Goal: Task Accomplishment & Management: Use online tool/utility

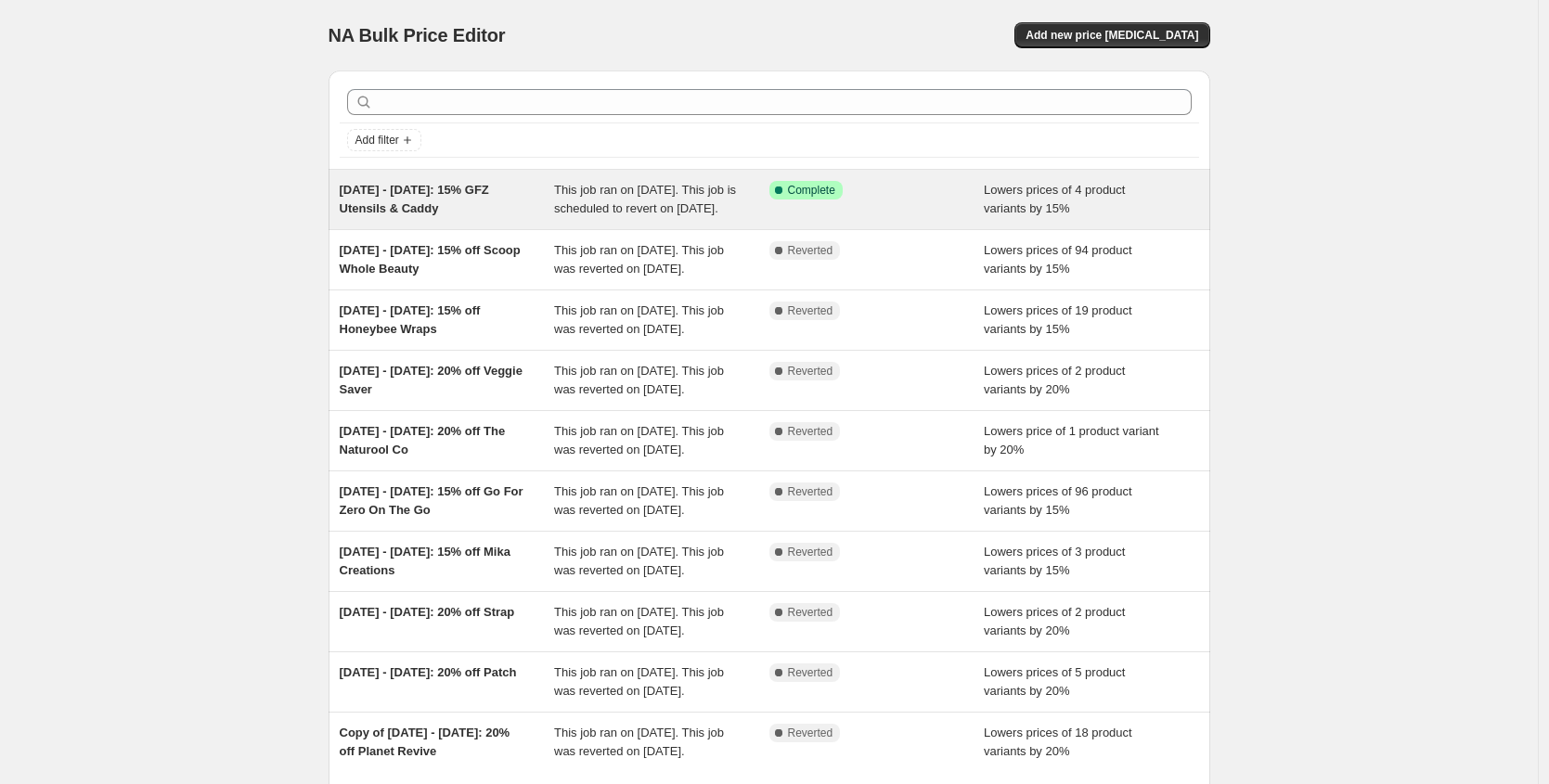
click at [446, 198] on div "12/08/25 - 19/08/25: 15% GFZ Utensils & Caddy" at bounding box center [447, 200] width 215 height 37
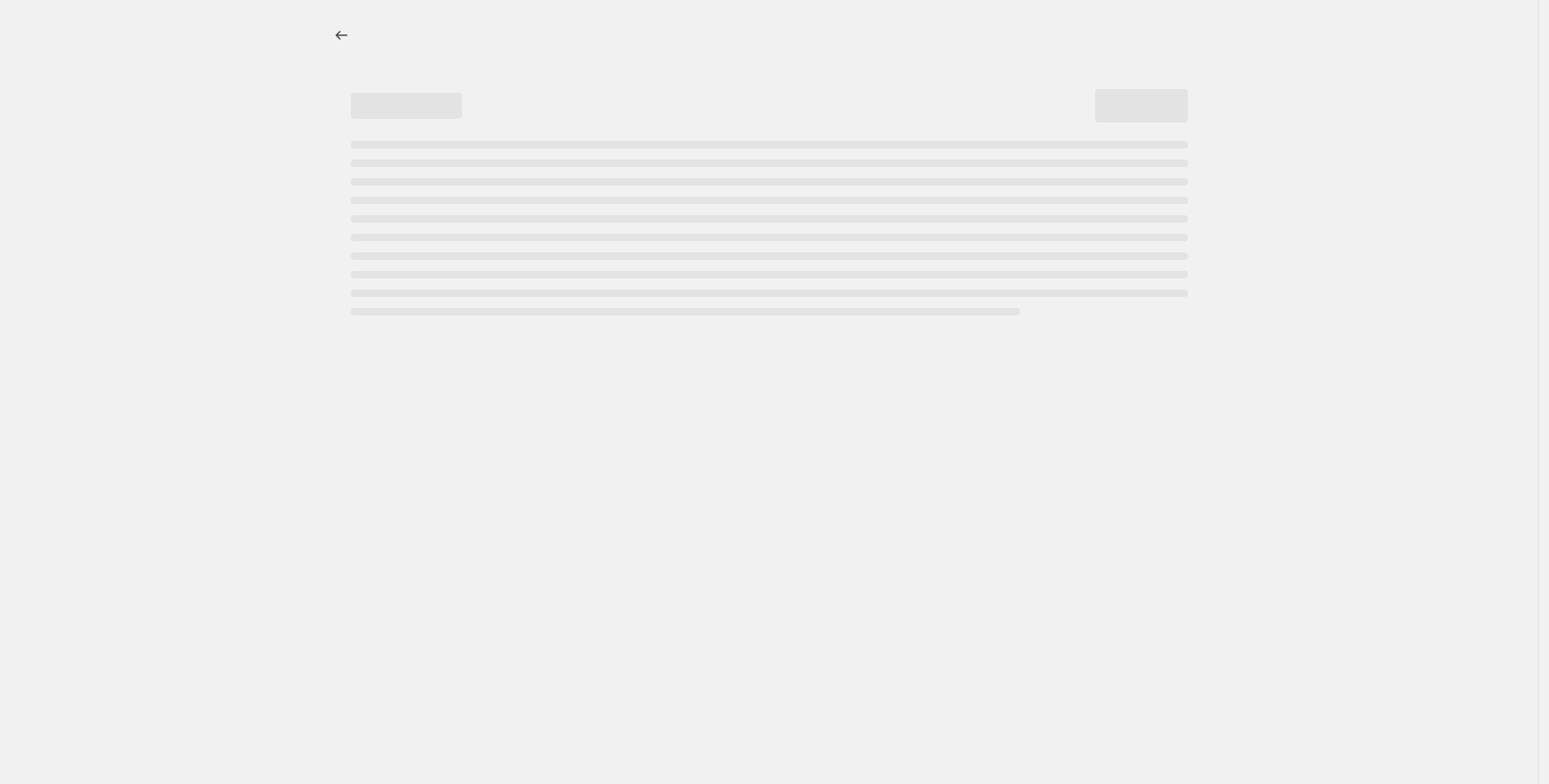
select select "percentage"
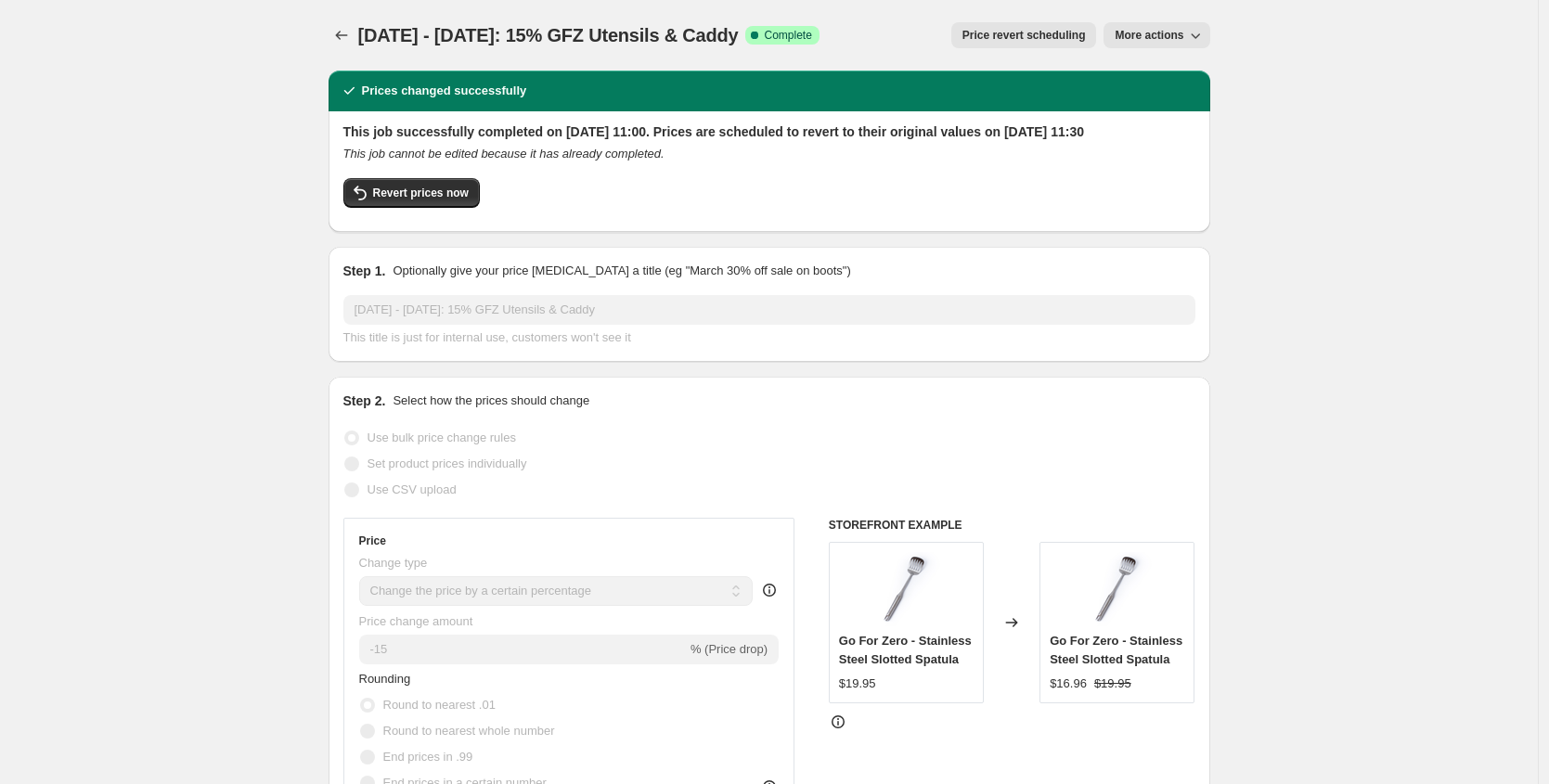
drag, startPoint x: 772, startPoint y: 33, endPoint x: 366, endPoint y: 36, distance: 406.0
click at [366, 36] on div "12/08/25 - 19/08/25: 15% GFZ Utensils & Caddy Success Complete Complete" at bounding box center [589, 36] width 462 height 26
copy span "12/08/25 - 19/08/25: 15% GFZ Utensils & Caddy"
click at [348, 32] on icon "Price change jobs" at bounding box center [342, 36] width 19 height 19
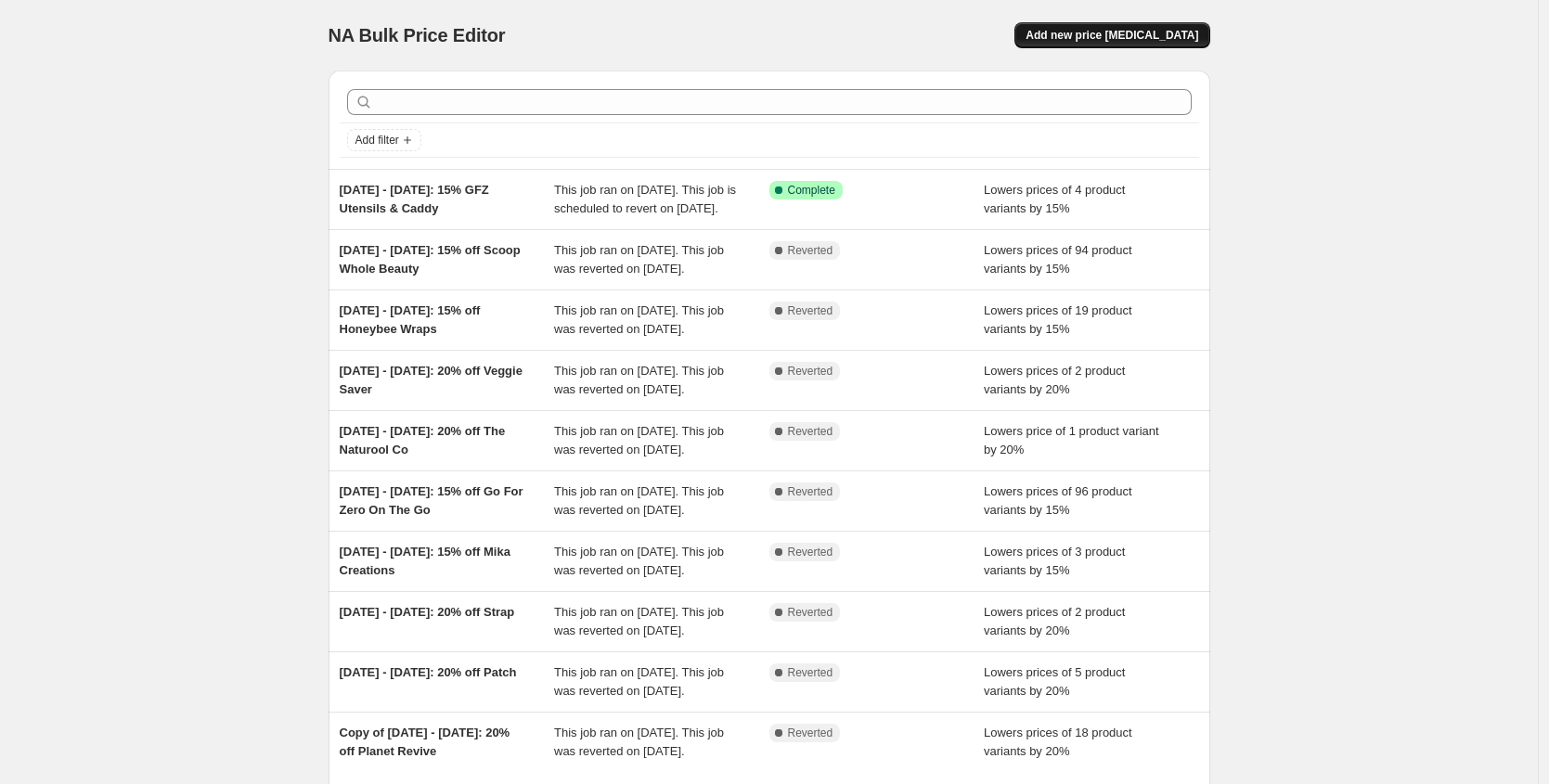
click at [1080, 39] on span "Add new price change job" at bounding box center [1112, 36] width 173 height 15
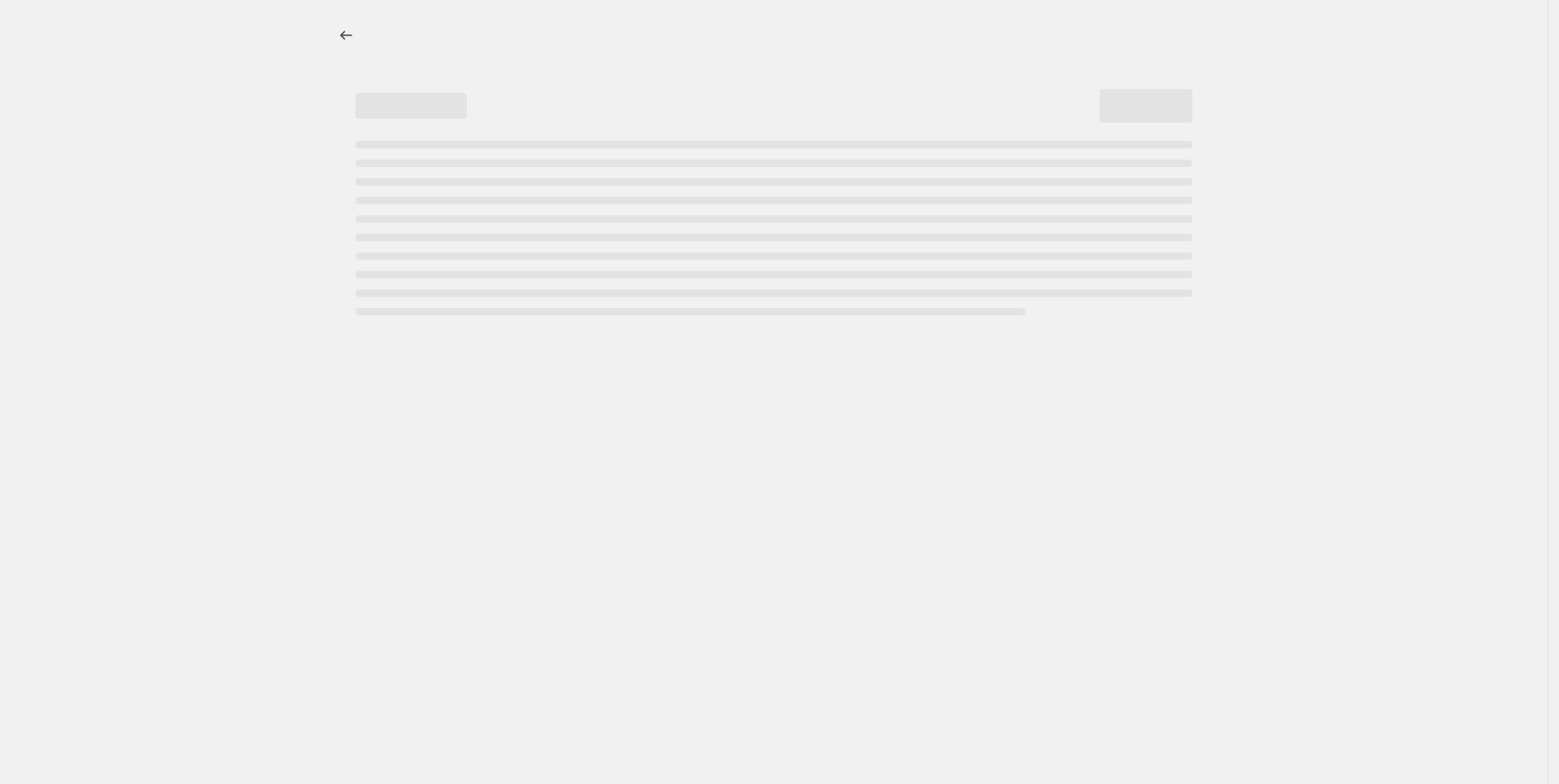
select select "percentage"
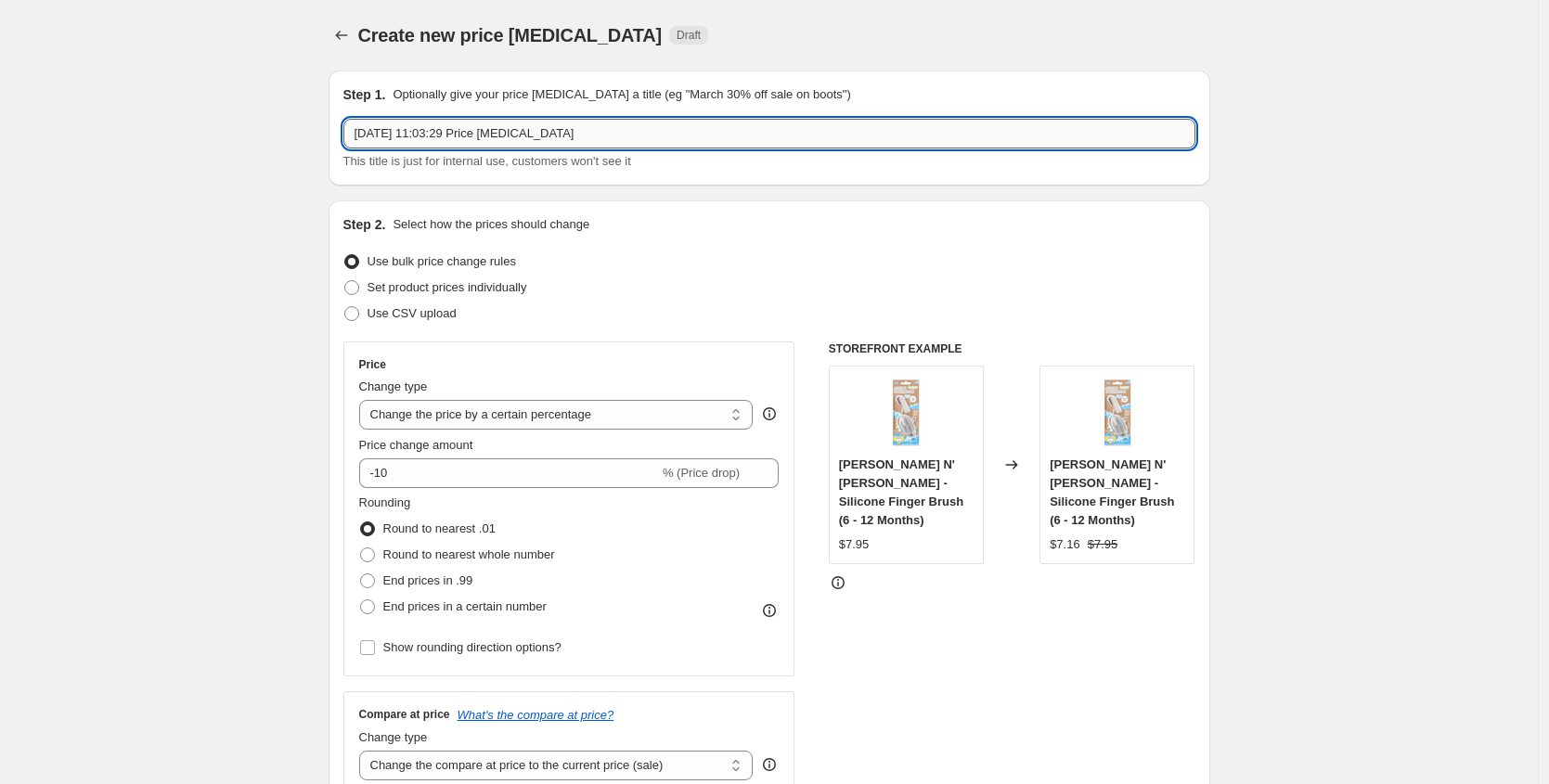
click at [542, 130] on input "18 Aug 2025, 11:03:29 Price change job" at bounding box center [769, 134] width 853 height 30
paste input "2/08/25 - 19/08/25: 15% GFZ Utensils & Caddy"
click at [372, 135] on input "12/08/25 - 19/08/25: 15% GFZ Utensils & Caddy" at bounding box center [769, 134] width 853 height 30
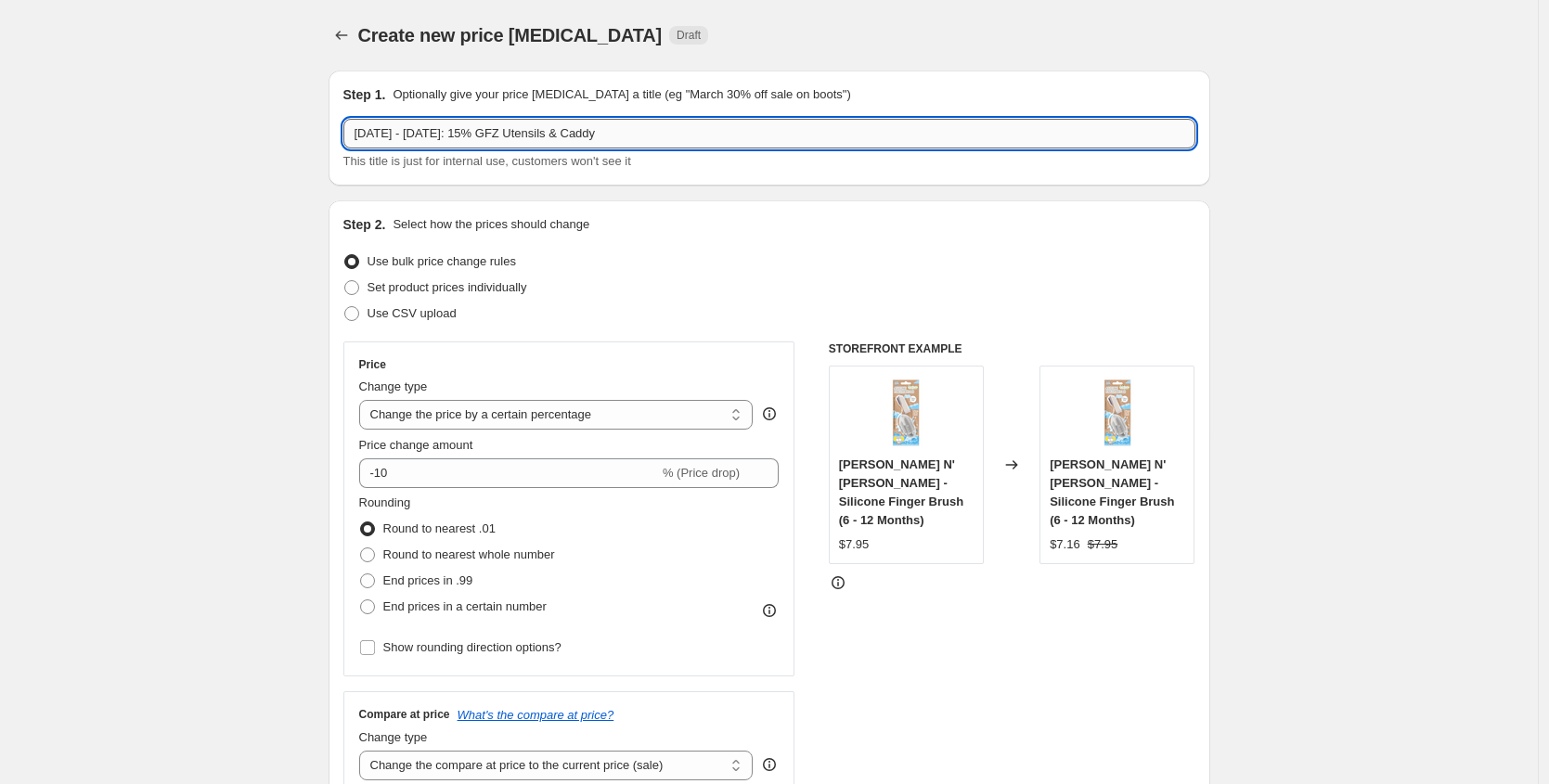
click at [496, 141] on input "19/08/25 - 26/08/25: 15% GFZ Utensils & Caddy" at bounding box center [769, 134] width 853 height 30
drag, startPoint x: 514, startPoint y: 136, endPoint x: 690, endPoint y: 136, distance: 176.0
click at [693, 136] on input "19/08/25 - 26/08/25: 10% GFZ Utensils & Caddy" at bounding box center [769, 134] width 853 height 30
drag, startPoint x: 602, startPoint y: 135, endPoint x: 512, endPoint y: 134, distance: 90.0
click at [512, 134] on input "19/08/25 - 26/08/25: 10% GFZ Utensils & Caddy" at bounding box center [769, 134] width 853 height 30
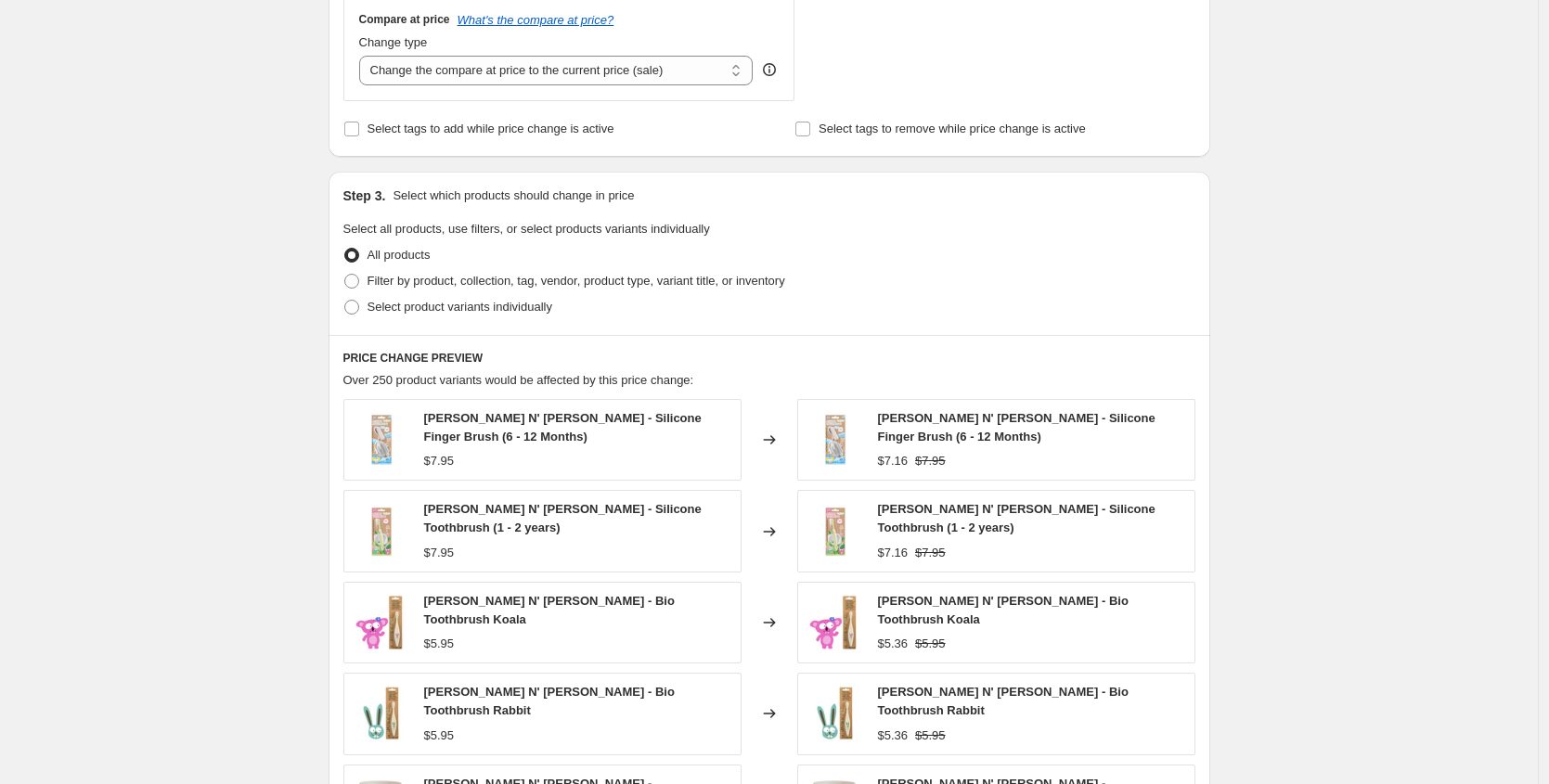
scroll to position [751, 0]
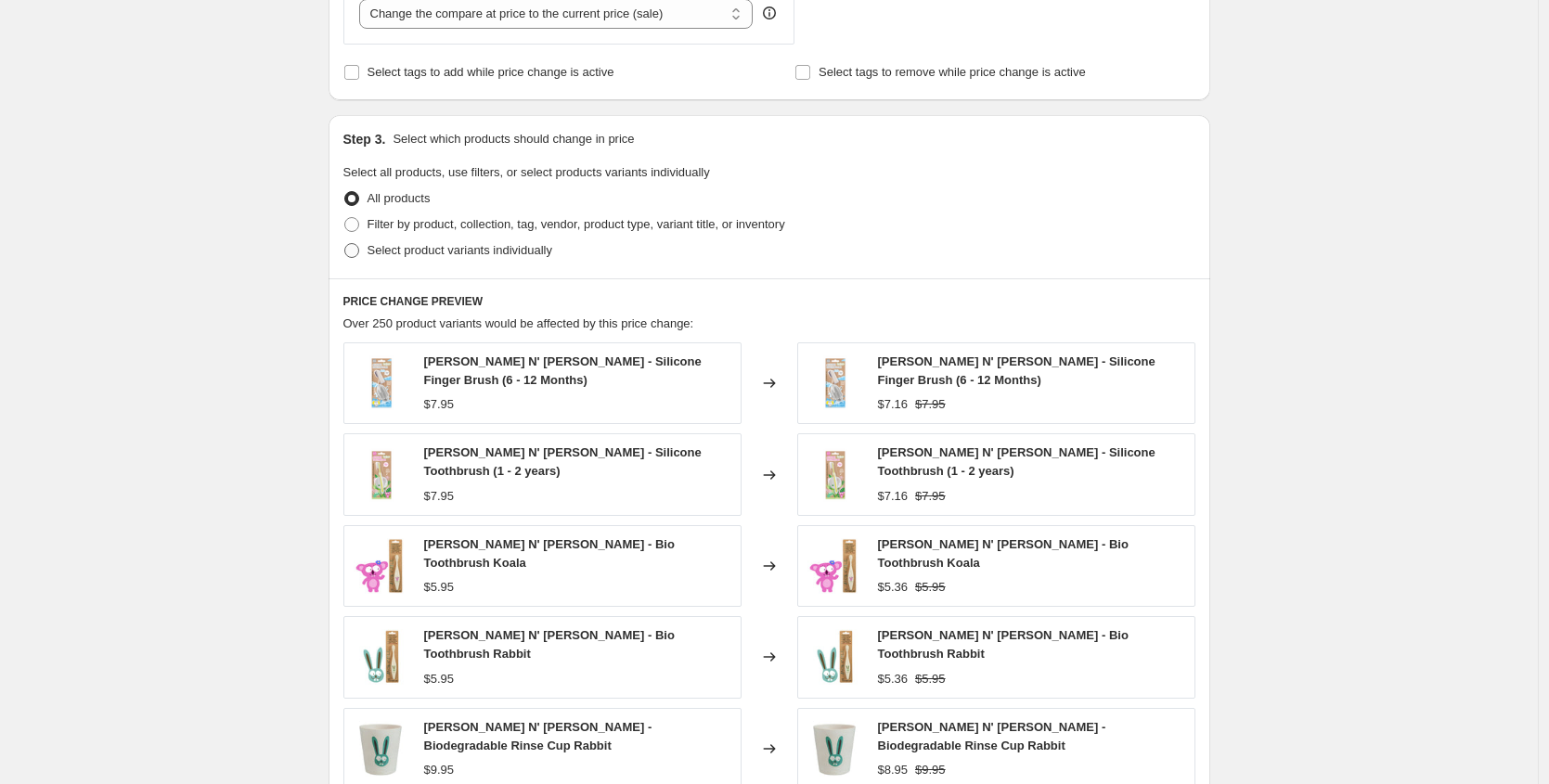
type input "19/08/25 - 26/08/25: 10% Tooletries"
click at [350, 248] on span at bounding box center [351, 250] width 15 height 15
click at [345, 244] on input "Select product variants individually" at bounding box center [344, 243] width 1 height 1
radio input "true"
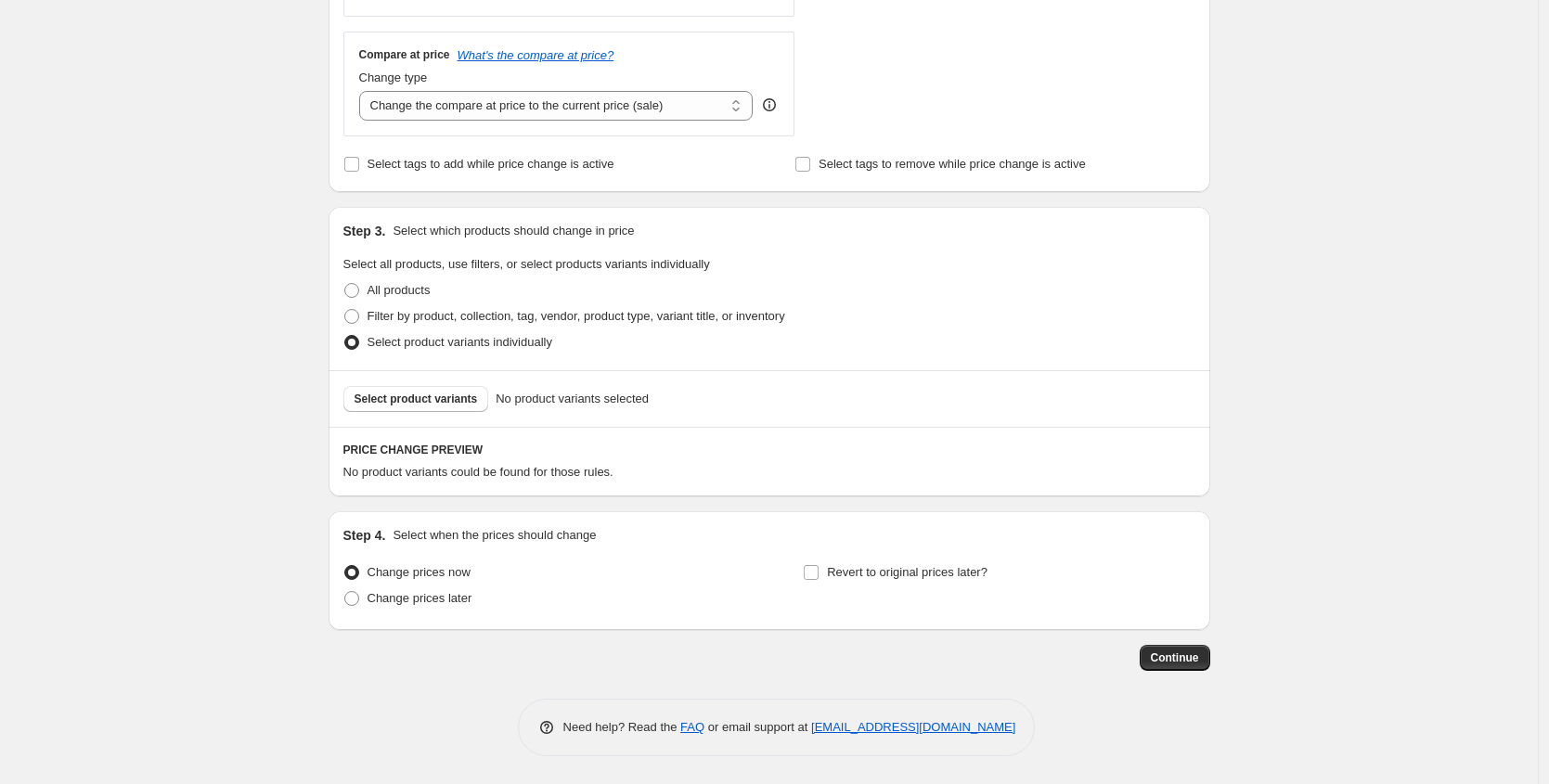
scroll to position [660, 0]
click at [357, 319] on span at bounding box center [351, 317] width 15 height 15
click at [345, 310] on input "Filter by product, collection, tag, vendor, product type, variant title, or inv…" at bounding box center [344, 309] width 1 height 1
radio input "true"
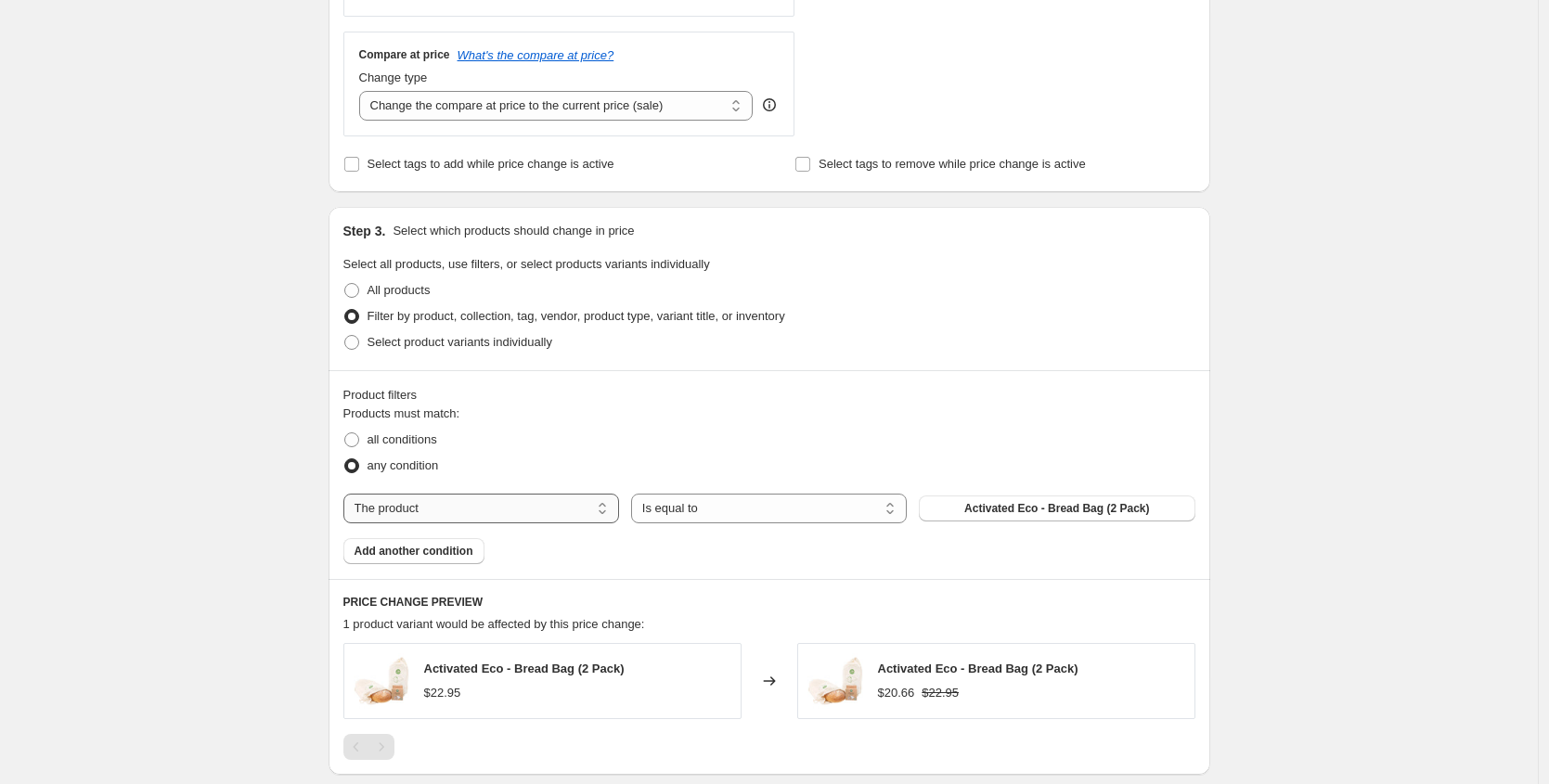
click at [489, 493] on select "The product The product's collection The product's tag The product's vendor The…" at bounding box center [480, 508] width 276 height 30
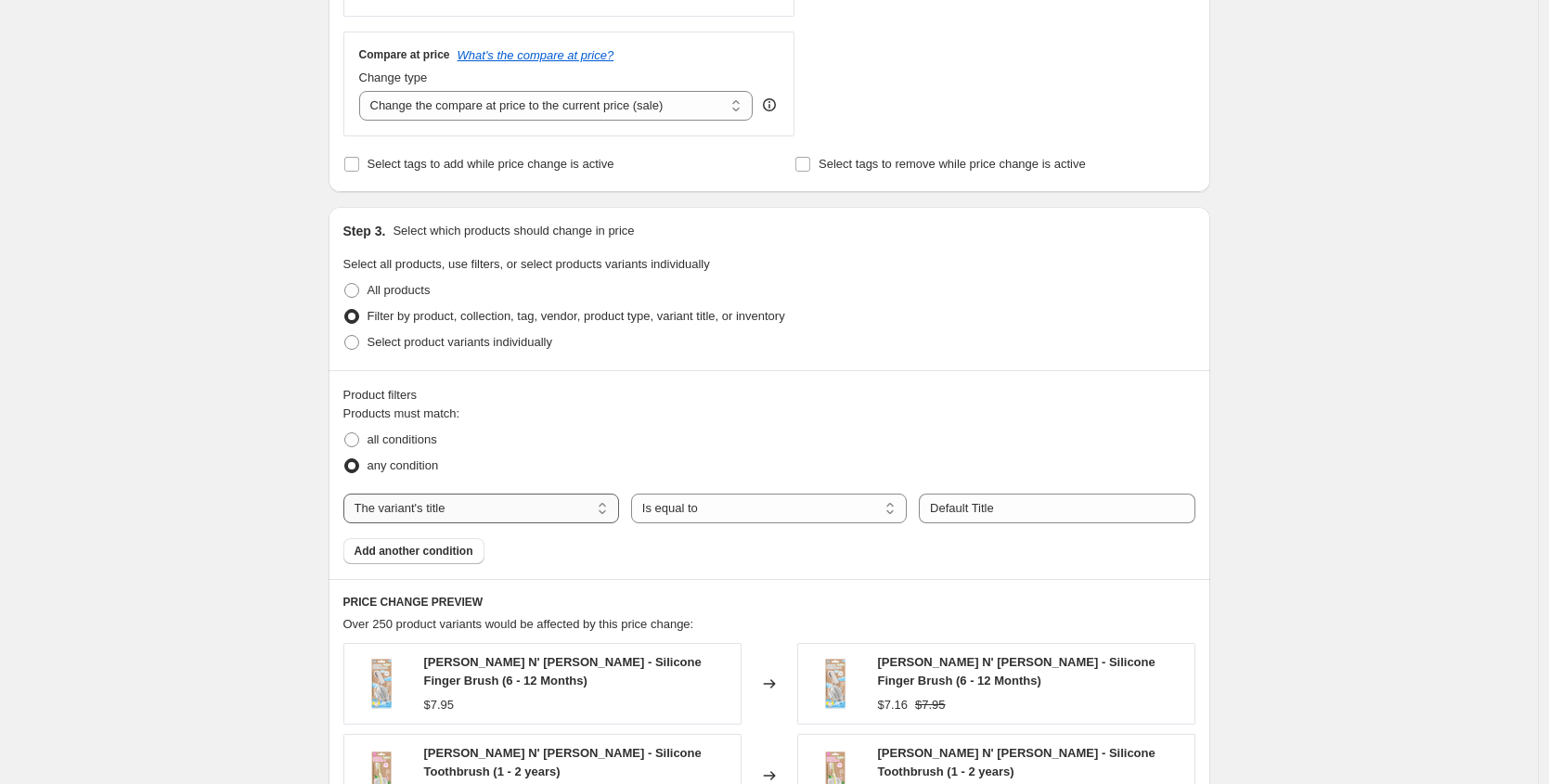
click at [515, 515] on select "The product The product's collection The product's tag The product's vendor The…" at bounding box center [480, 508] width 276 height 30
select select "vendor"
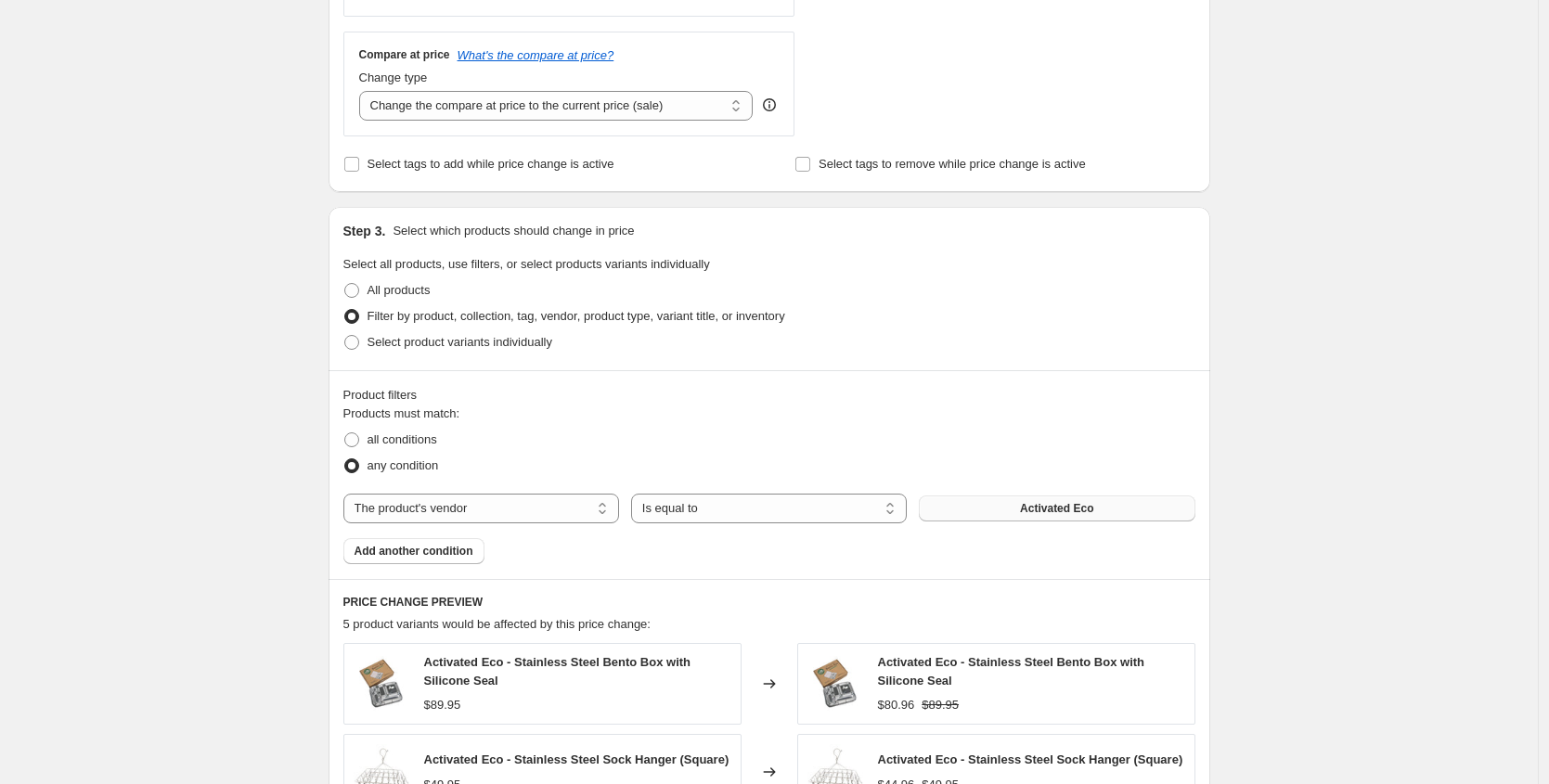
click at [1045, 511] on span "Activated Eco" at bounding box center [1056, 508] width 73 height 15
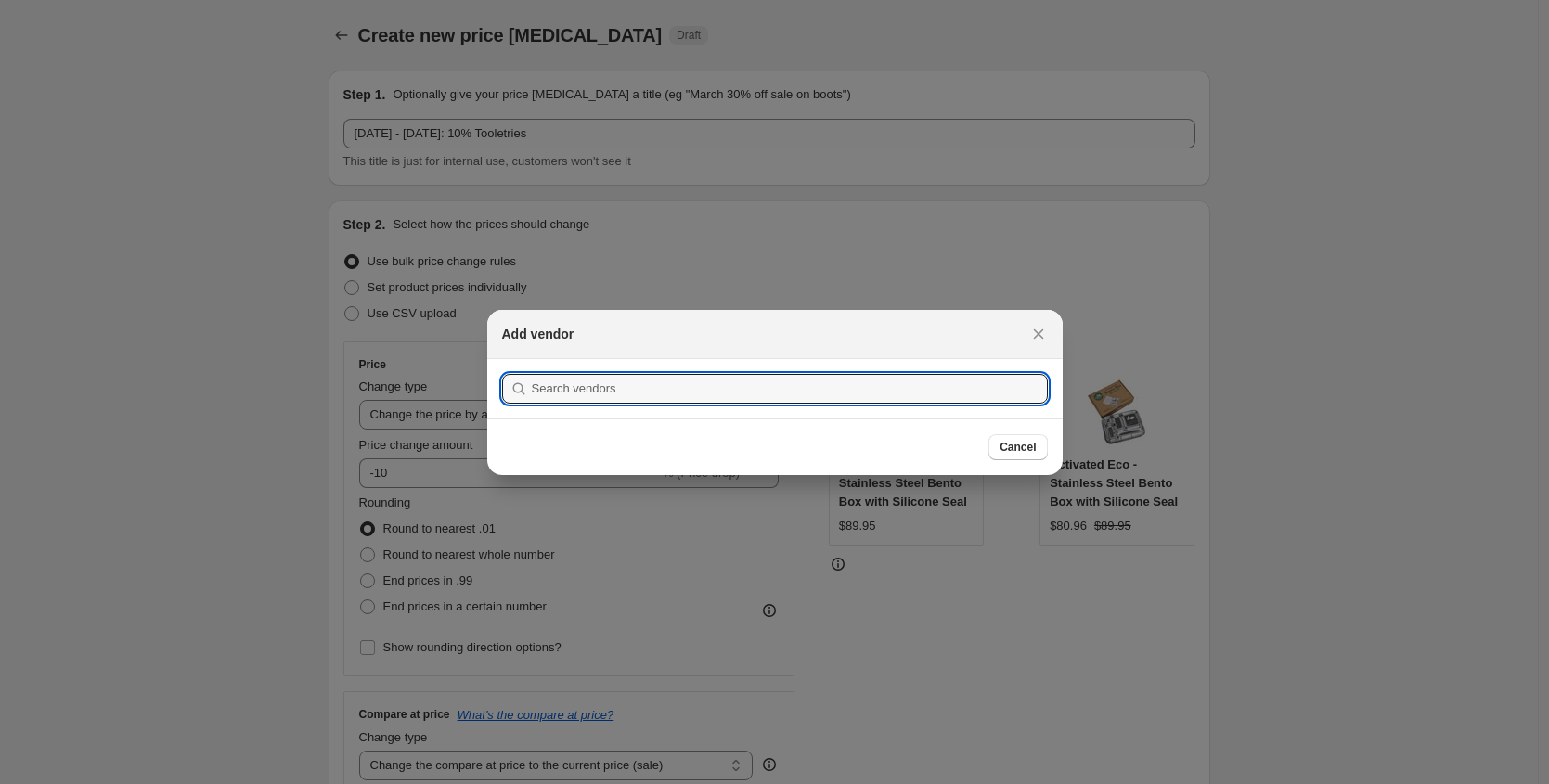
scroll to position [0, 0]
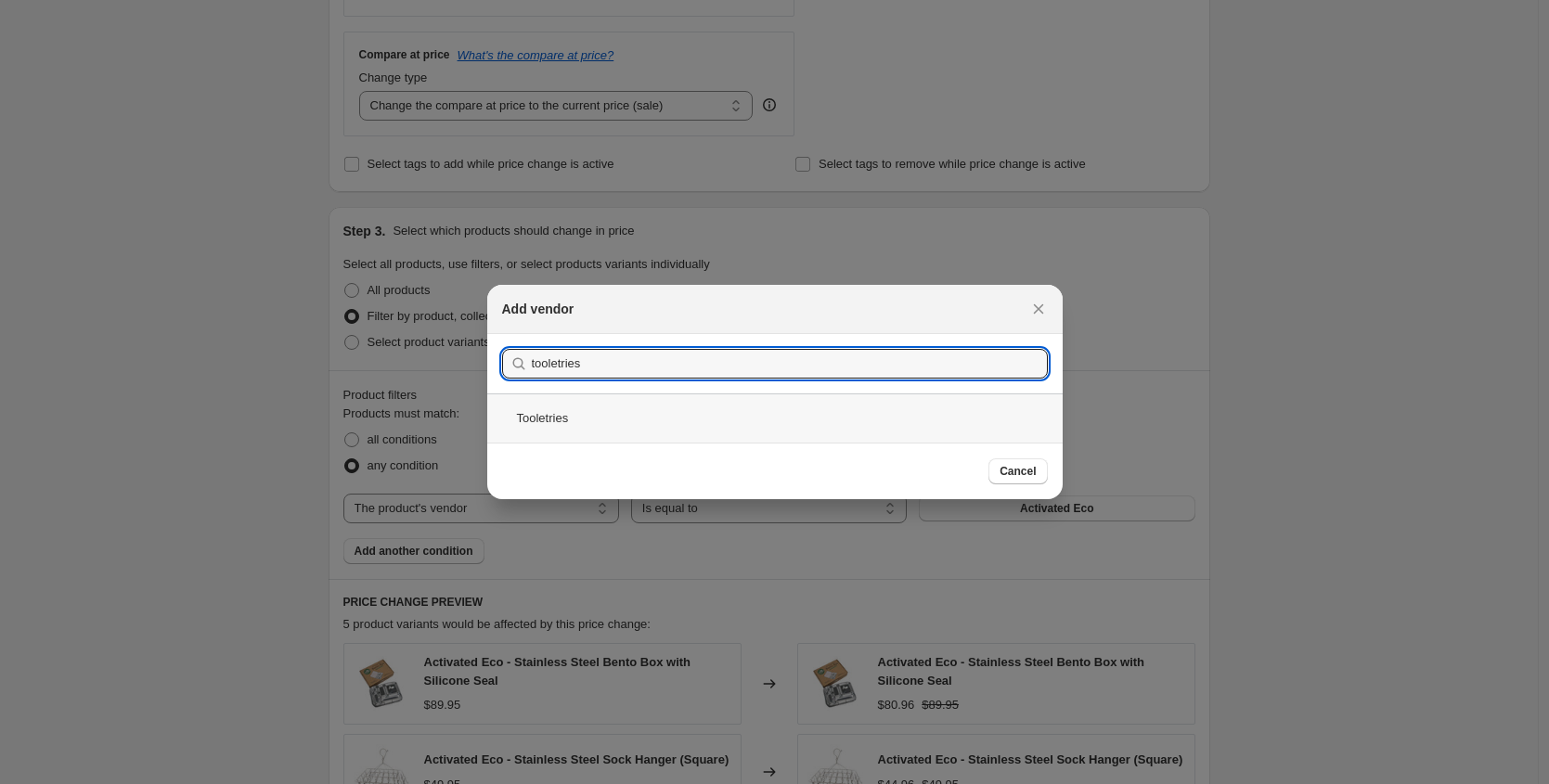
type input "tooletries"
click at [600, 432] on div "Tooletries" at bounding box center [775, 418] width 576 height 50
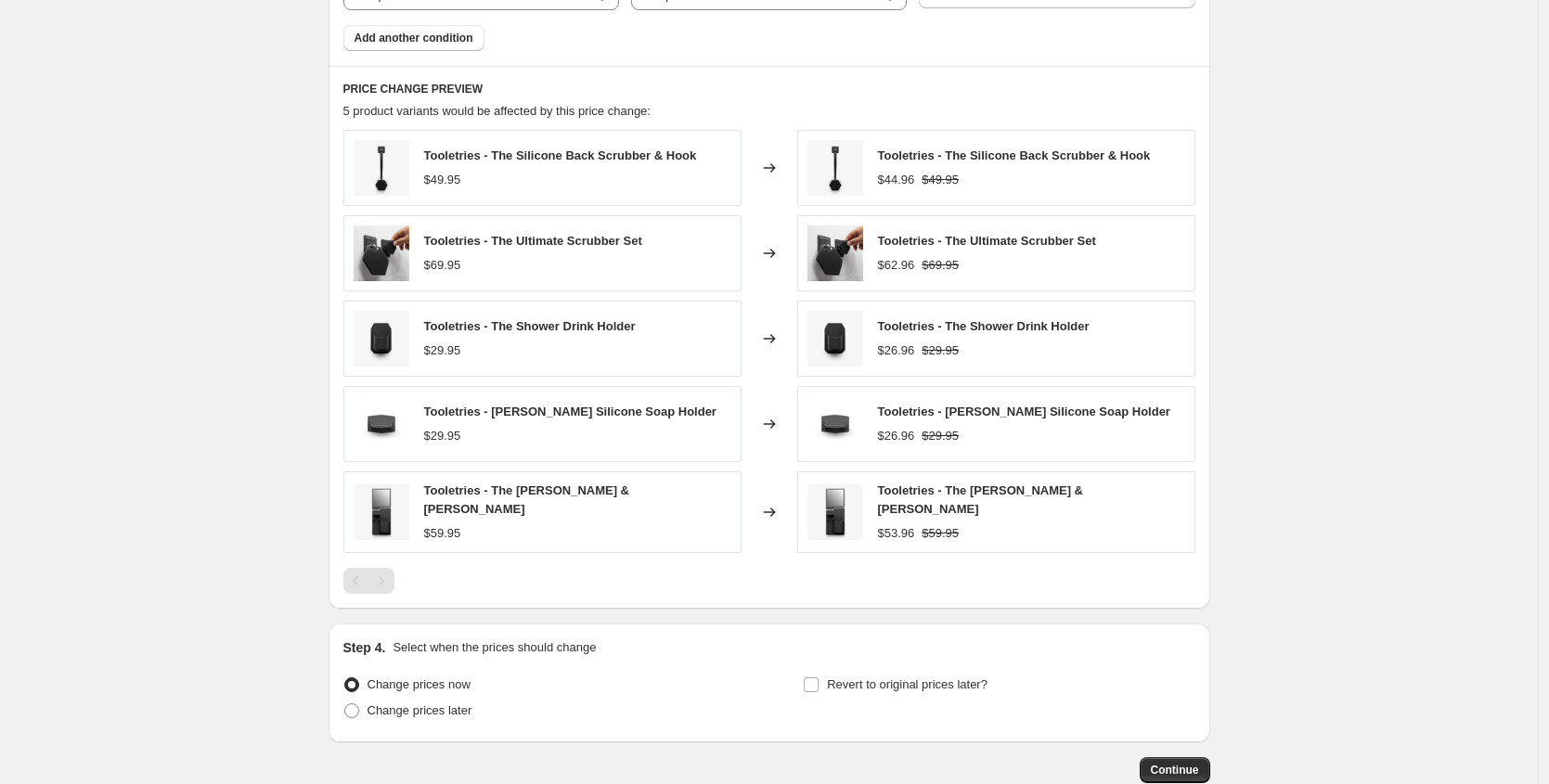
scroll to position [1279, 0]
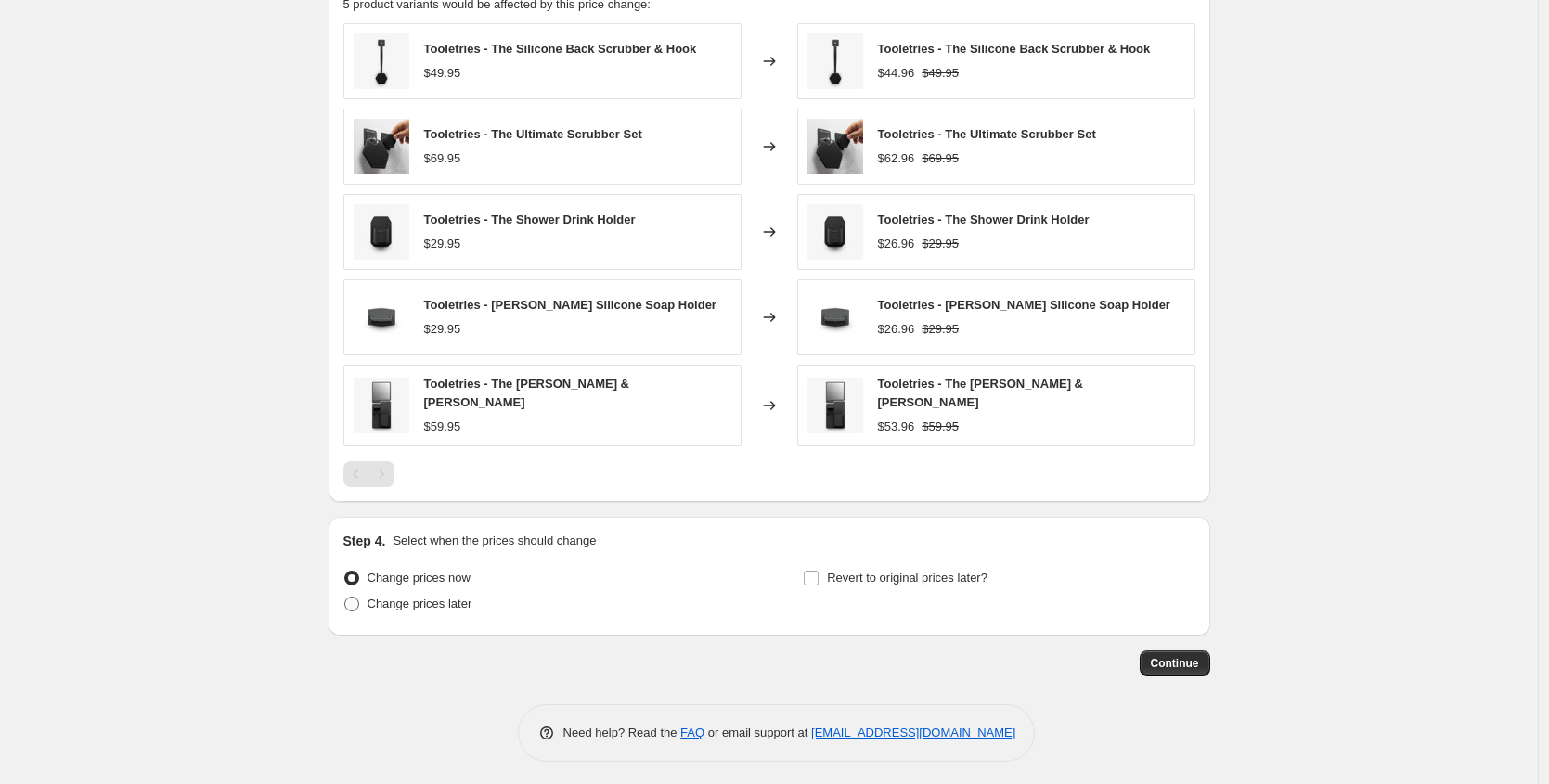
click at [359, 597] on span at bounding box center [351, 605] width 15 height 15
click at [345, 597] on input "Change prices later" at bounding box center [344, 597] width 1 height 1
radio input "true"
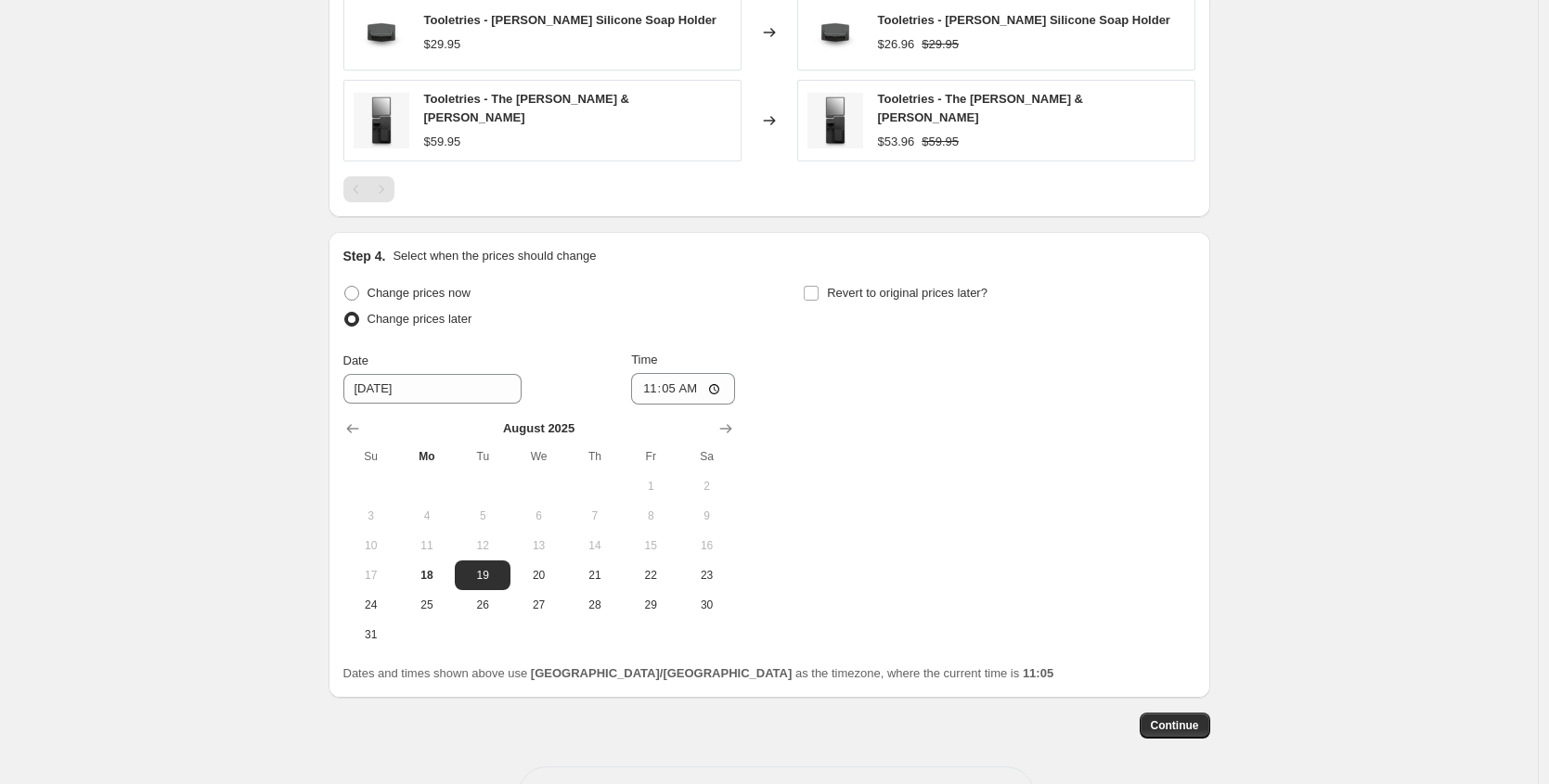
scroll to position [1627, 0]
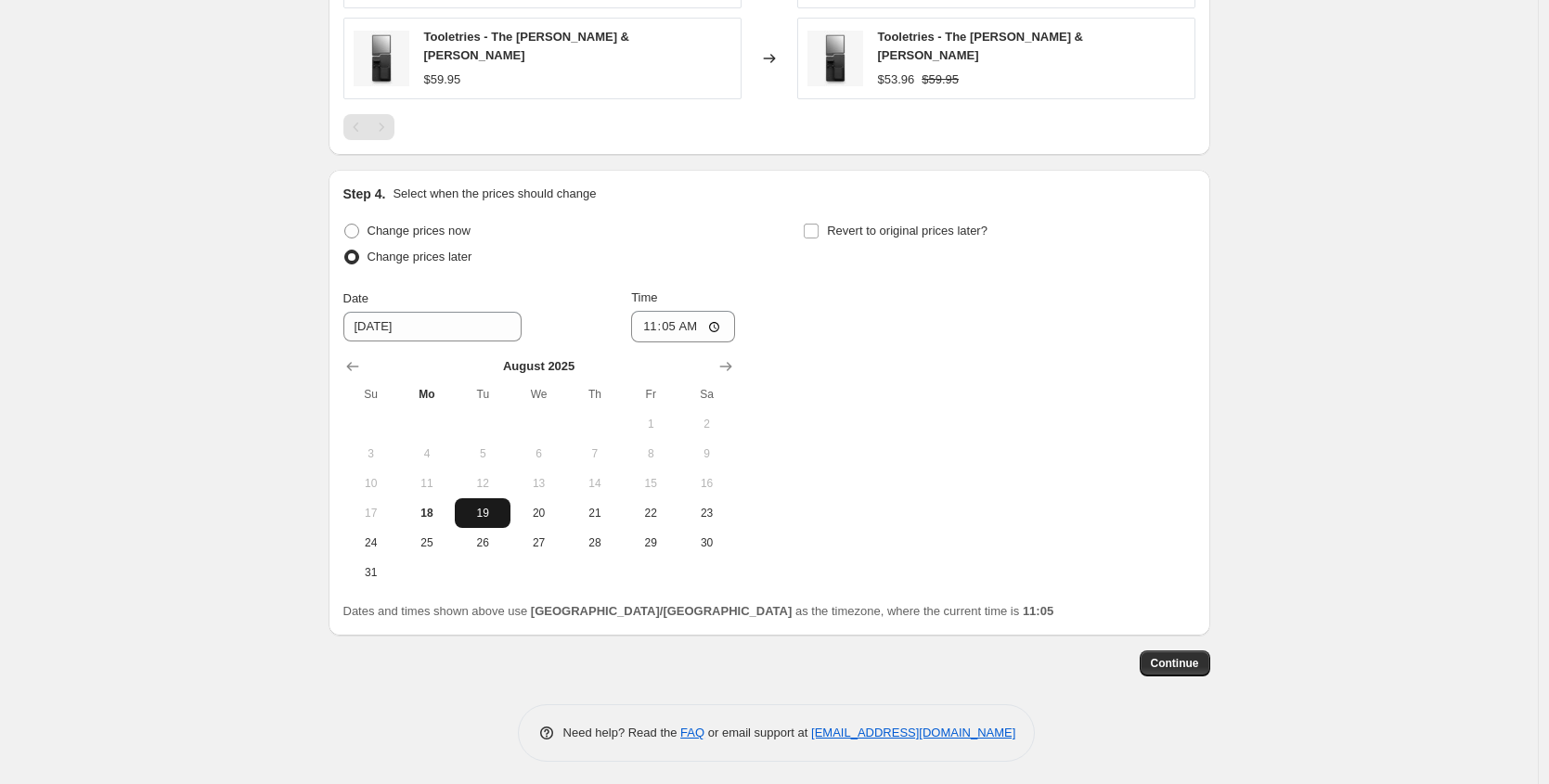
click at [481, 506] on span "19" at bounding box center [483, 513] width 41 height 15
click at [664, 324] on input "11:05" at bounding box center [682, 327] width 104 height 32
type input "11:00"
click at [819, 346] on div "Change prices now Change prices later Date 8/19/2025 Time 11:00 August 2025 Su …" at bounding box center [769, 402] width 853 height 369
click at [819, 226] on input "Revert to original prices later?" at bounding box center [811, 231] width 15 height 15
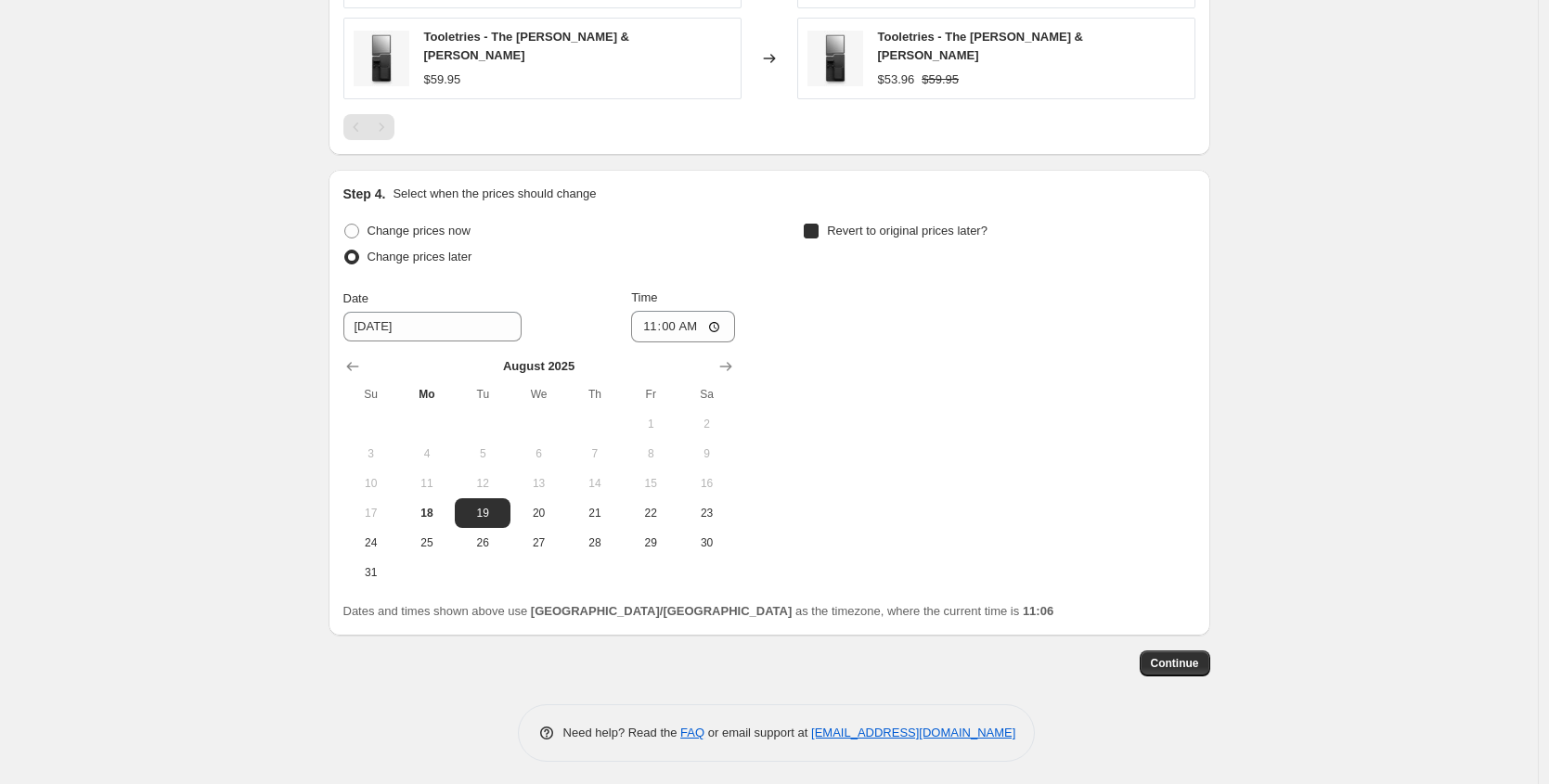
checkbox input "true"
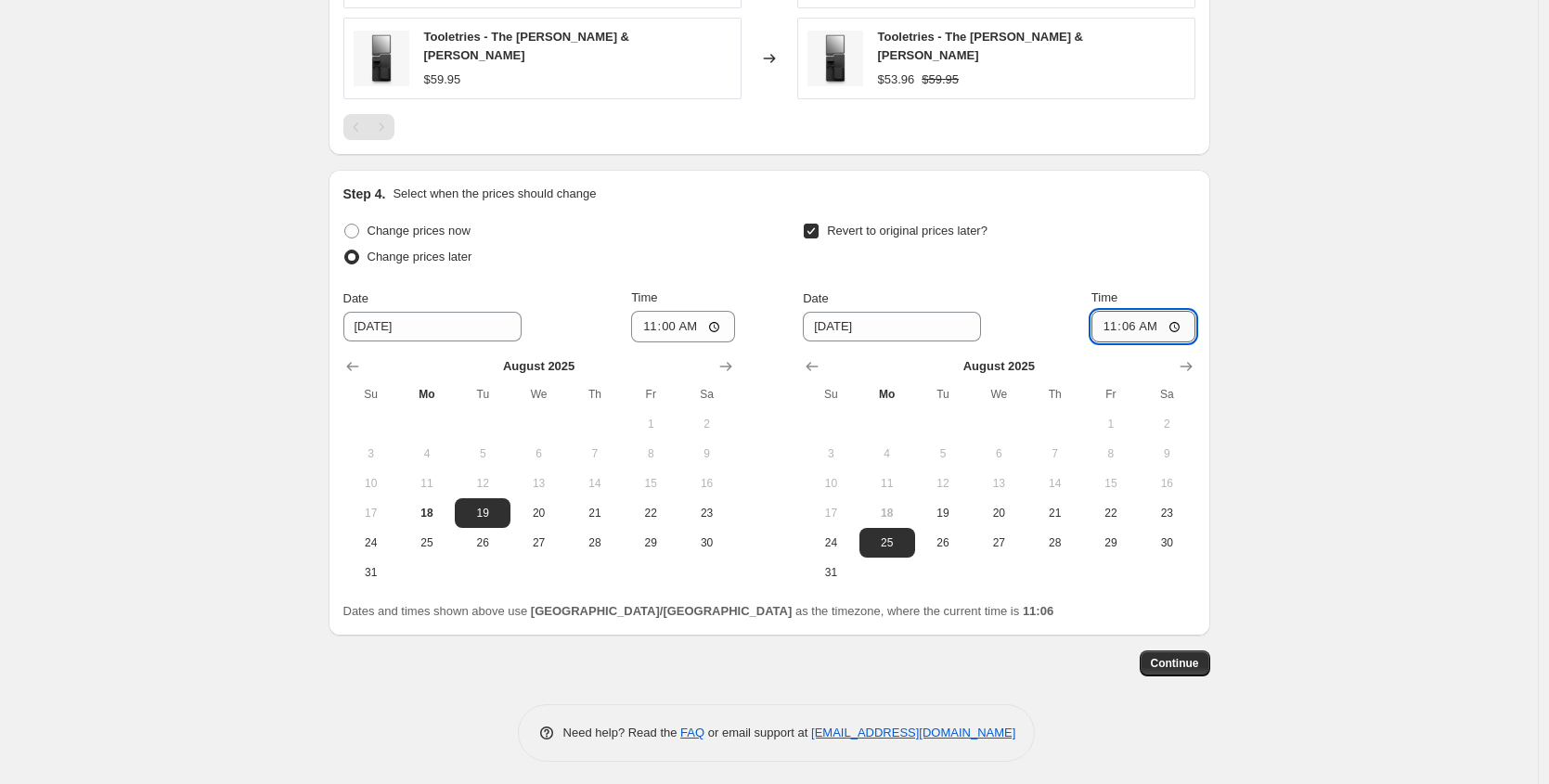
click at [1112, 321] on input "11:06" at bounding box center [1143, 327] width 104 height 32
type input "00:00"
click at [1169, 238] on div "Revert to original prices later?" at bounding box center [998, 246] width 392 height 56
click at [926, 531] on button "26" at bounding box center [943, 543] width 56 height 30
type input "8/26/2025"
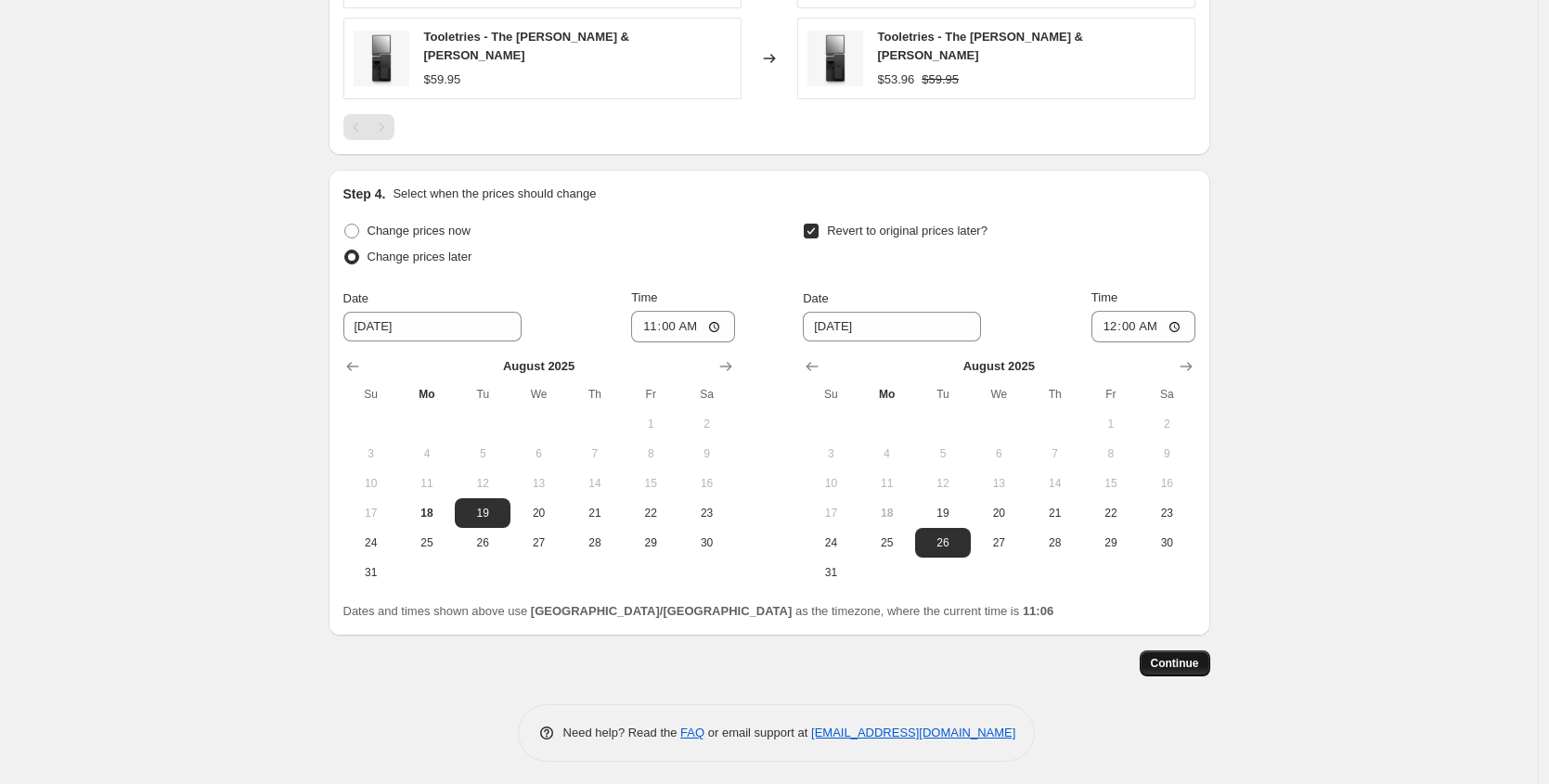
click at [1163, 660] on span "Continue" at bounding box center [1175, 663] width 49 height 15
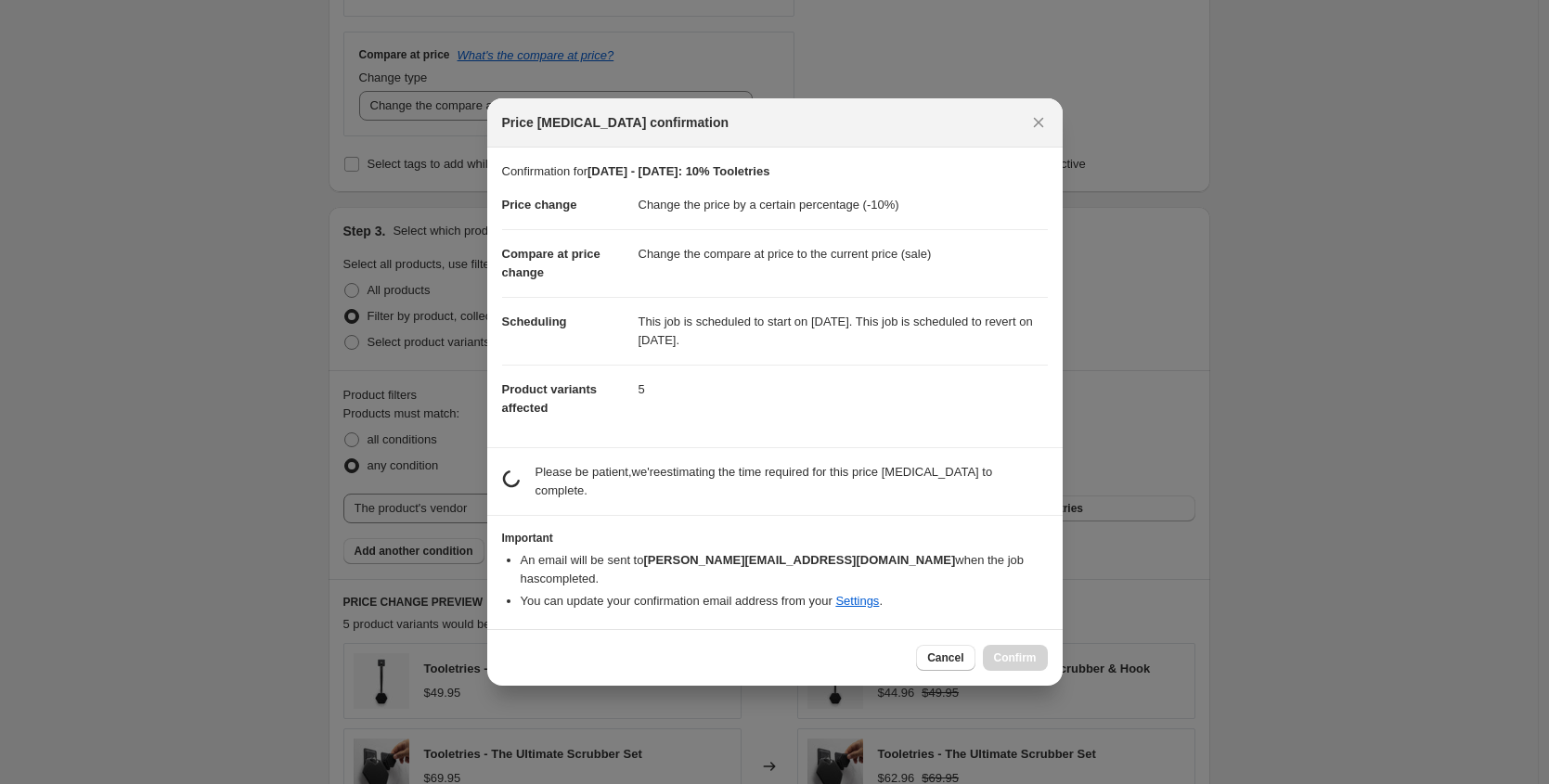
scroll to position [0, 0]
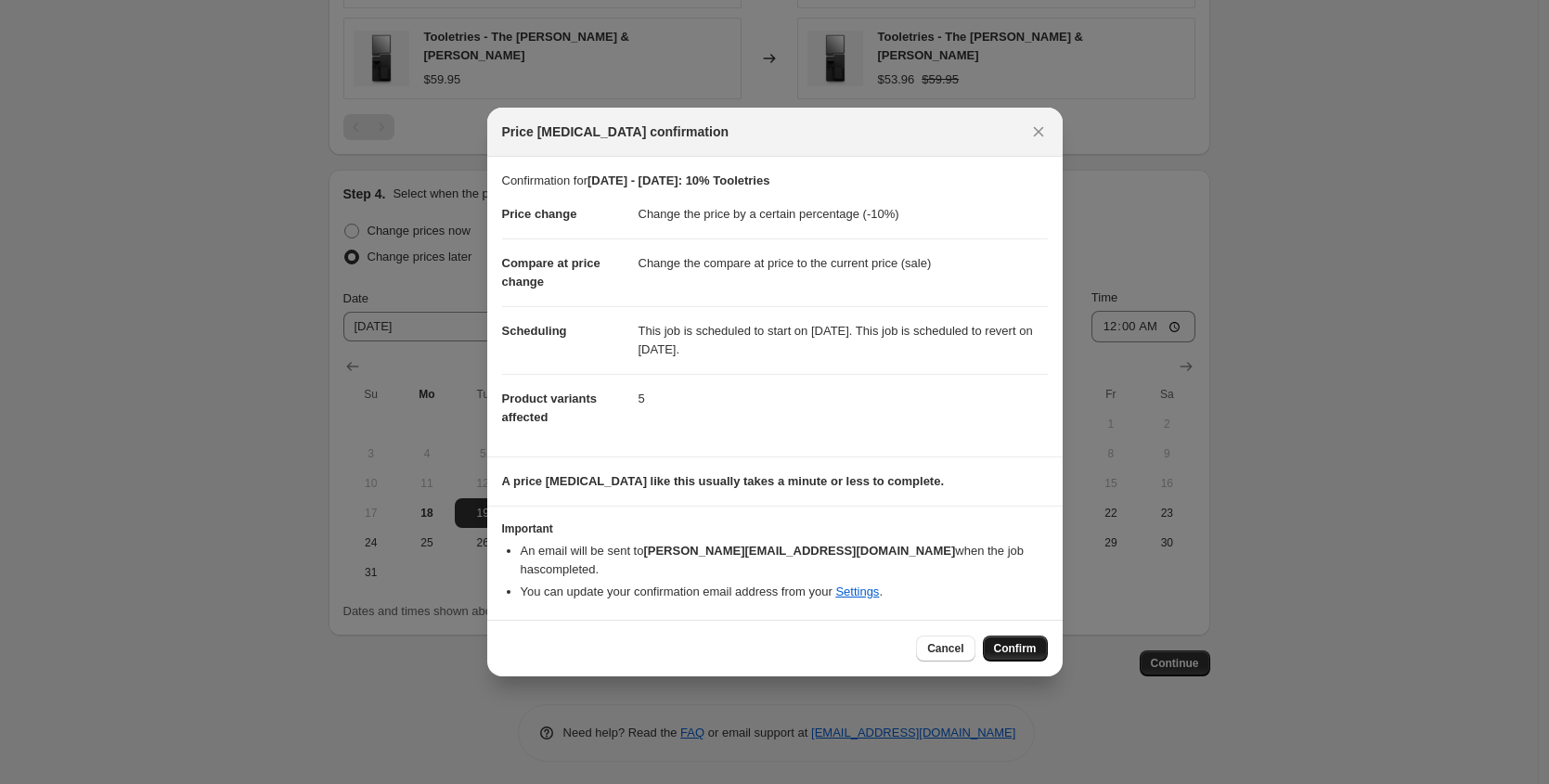
click at [998, 635] on button "Confirm" at bounding box center [1016, 649] width 65 height 26
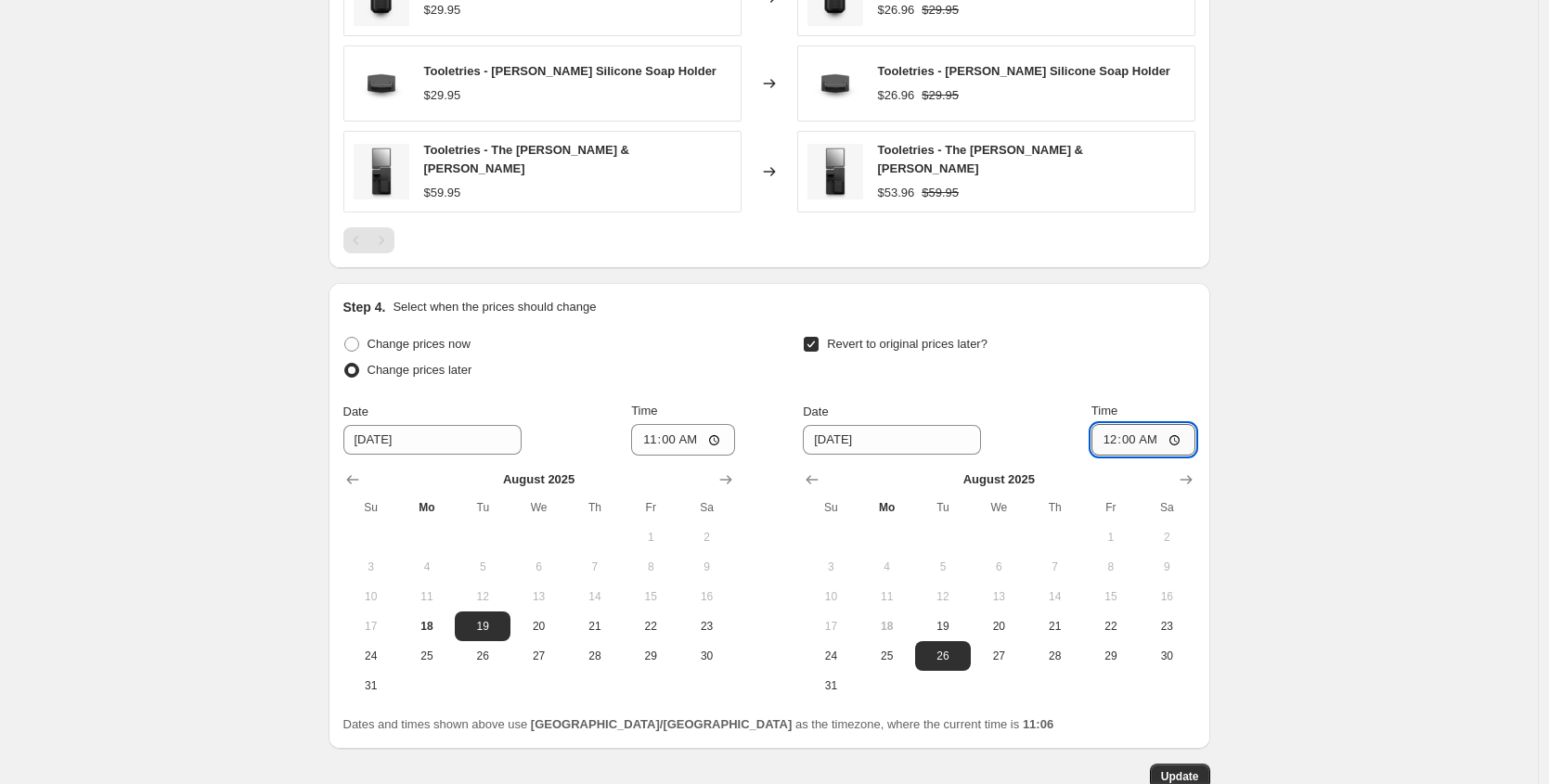
click at [1164, 433] on input "00:00" at bounding box center [1143, 440] width 104 height 32
click at [1157, 438] on input "00:00" at bounding box center [1143, 440] width 104 height 32
click at [1178, 436] on input "00:00" at bounding box center [1143, 440] width 104 height 32
type input "12:00"
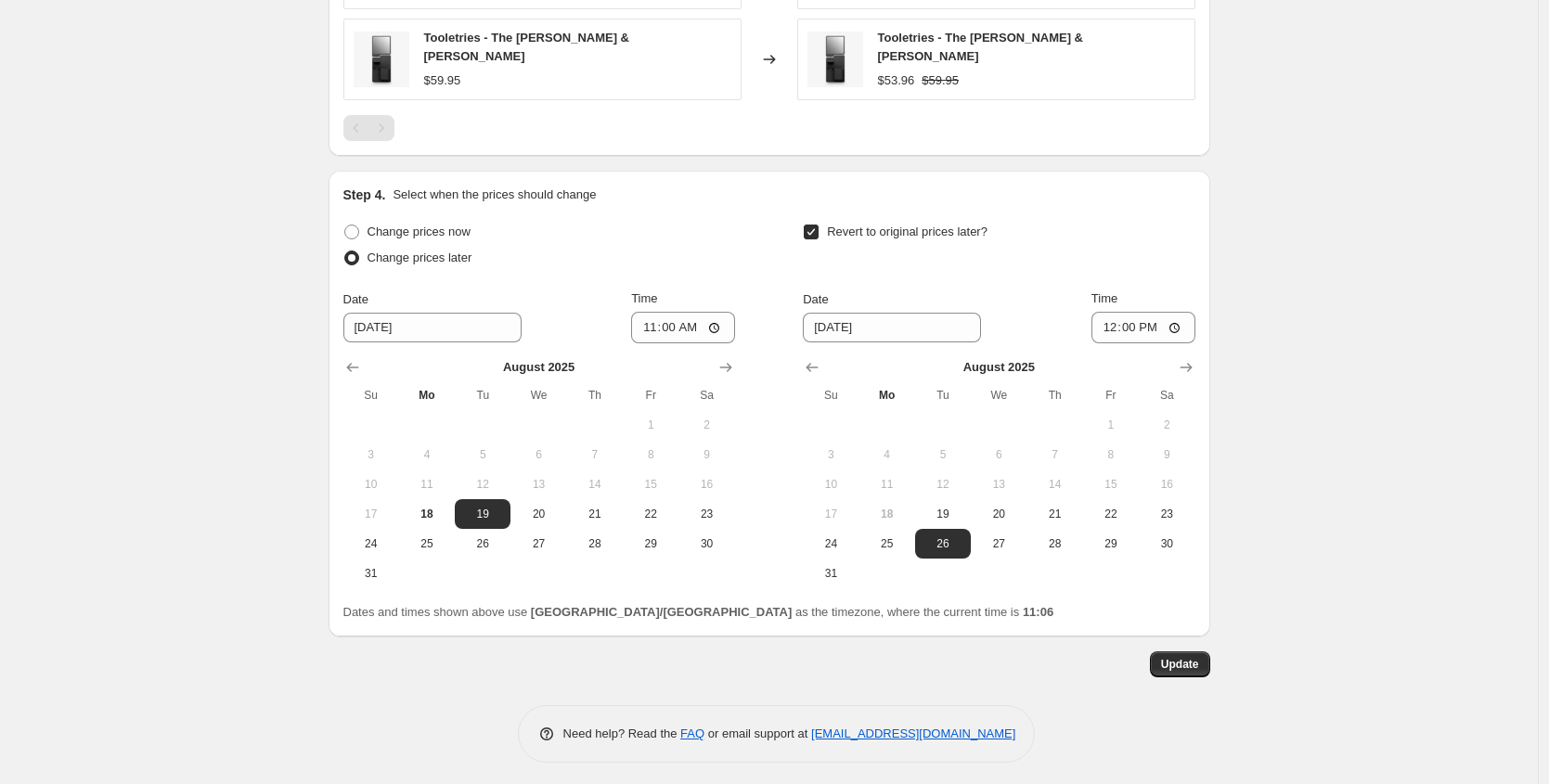
scroll to position [1740, 0]
click at [1190, 666] on button "Update" at bounding box center [1180, 663] width 61 height 26
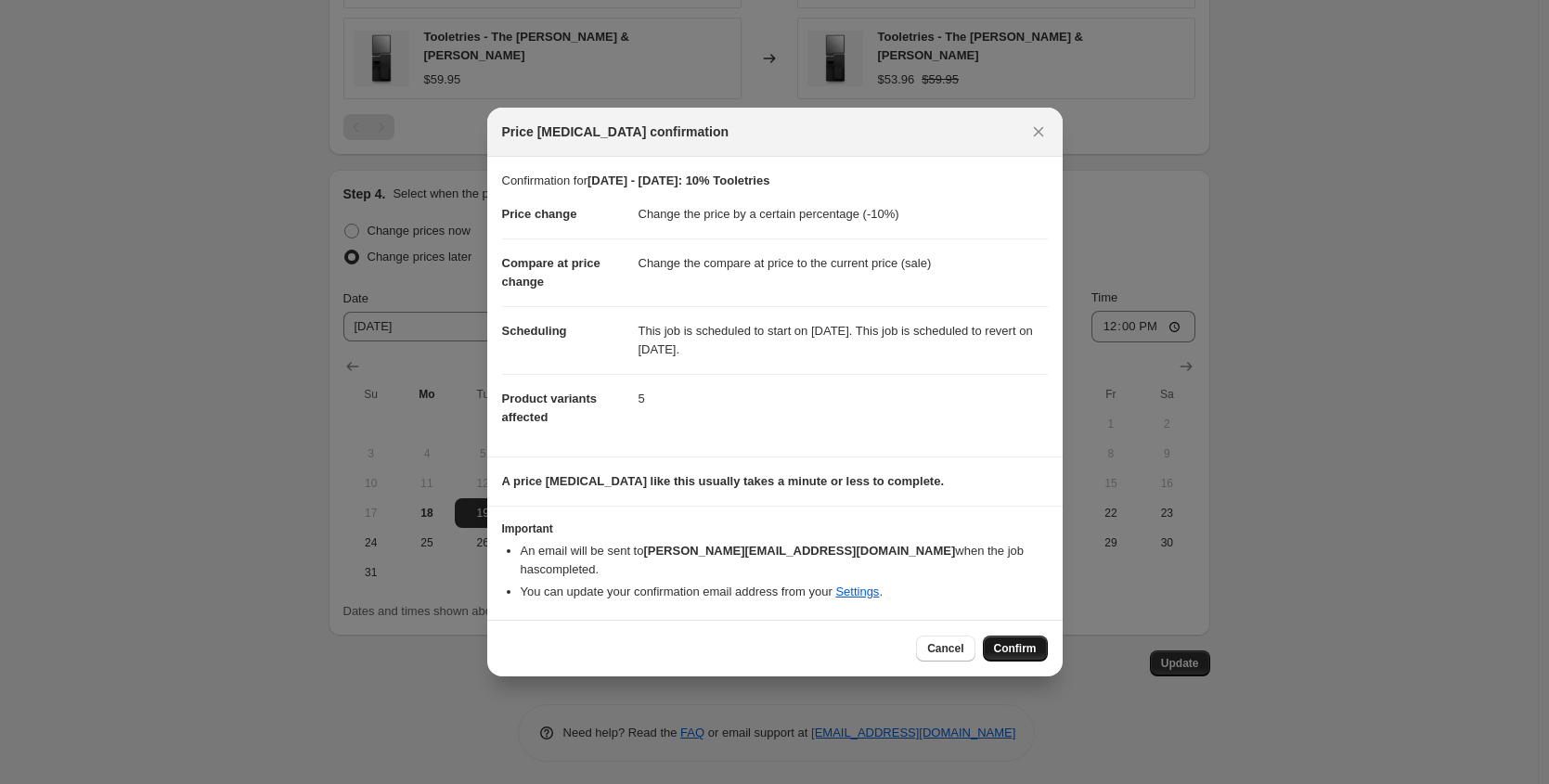
click at [1028, 641] on span "Confirm" at bounding box center [1016, 649] width 43 height 15
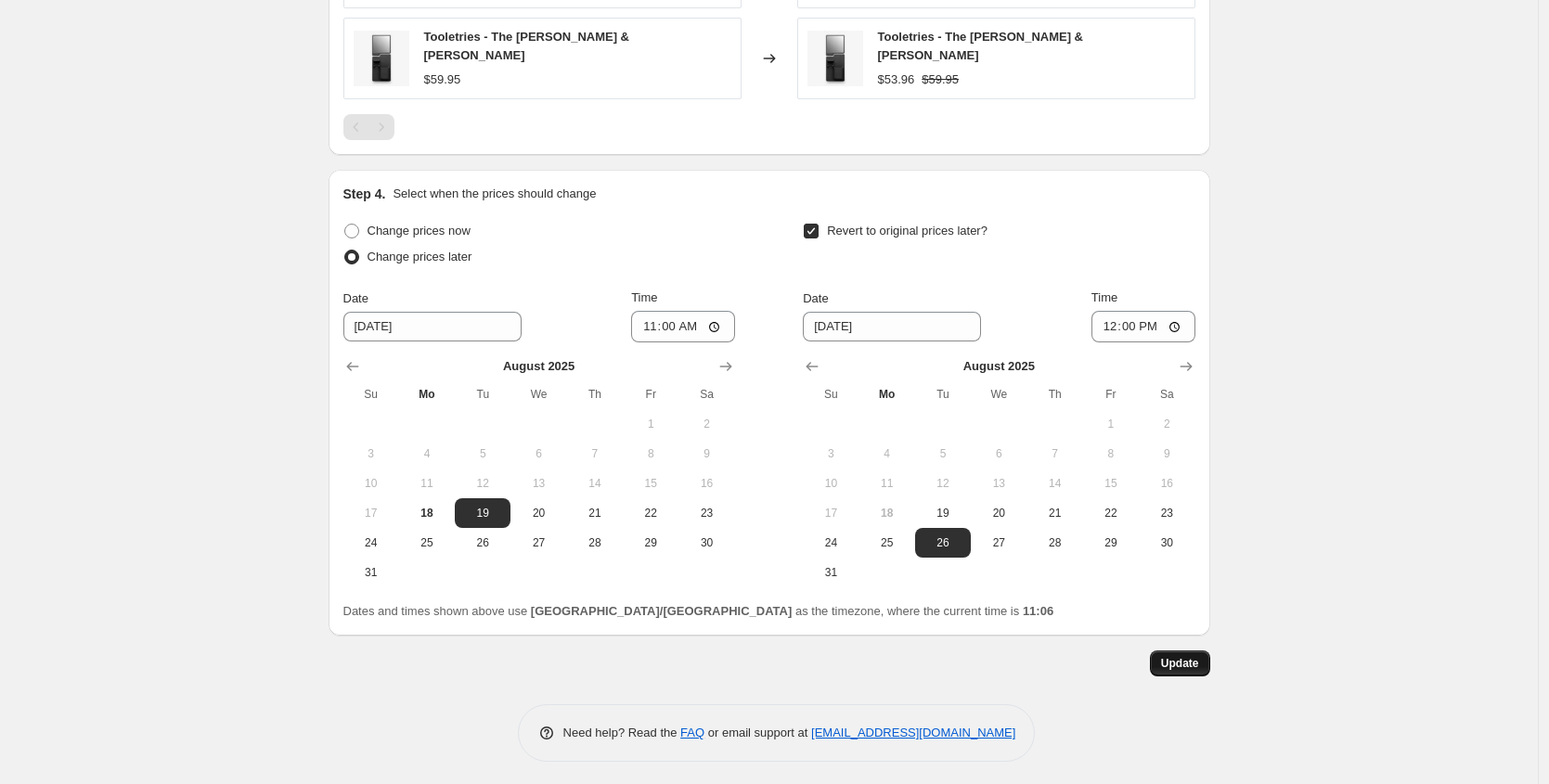
click at [1192, 656] on span "Update" at bounding box center [1180, 663] width 38 height 15
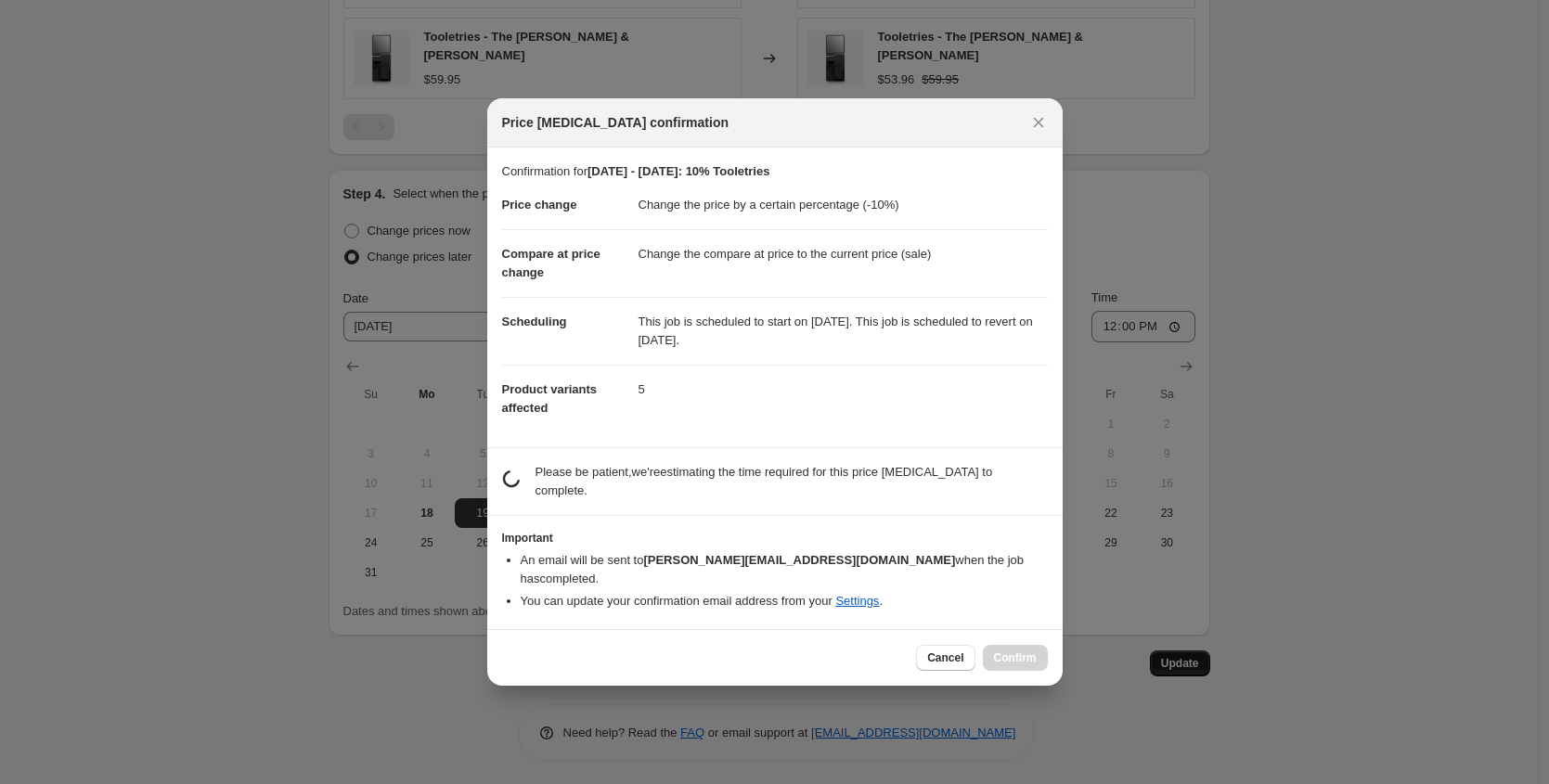
scroll to position [0, 0]
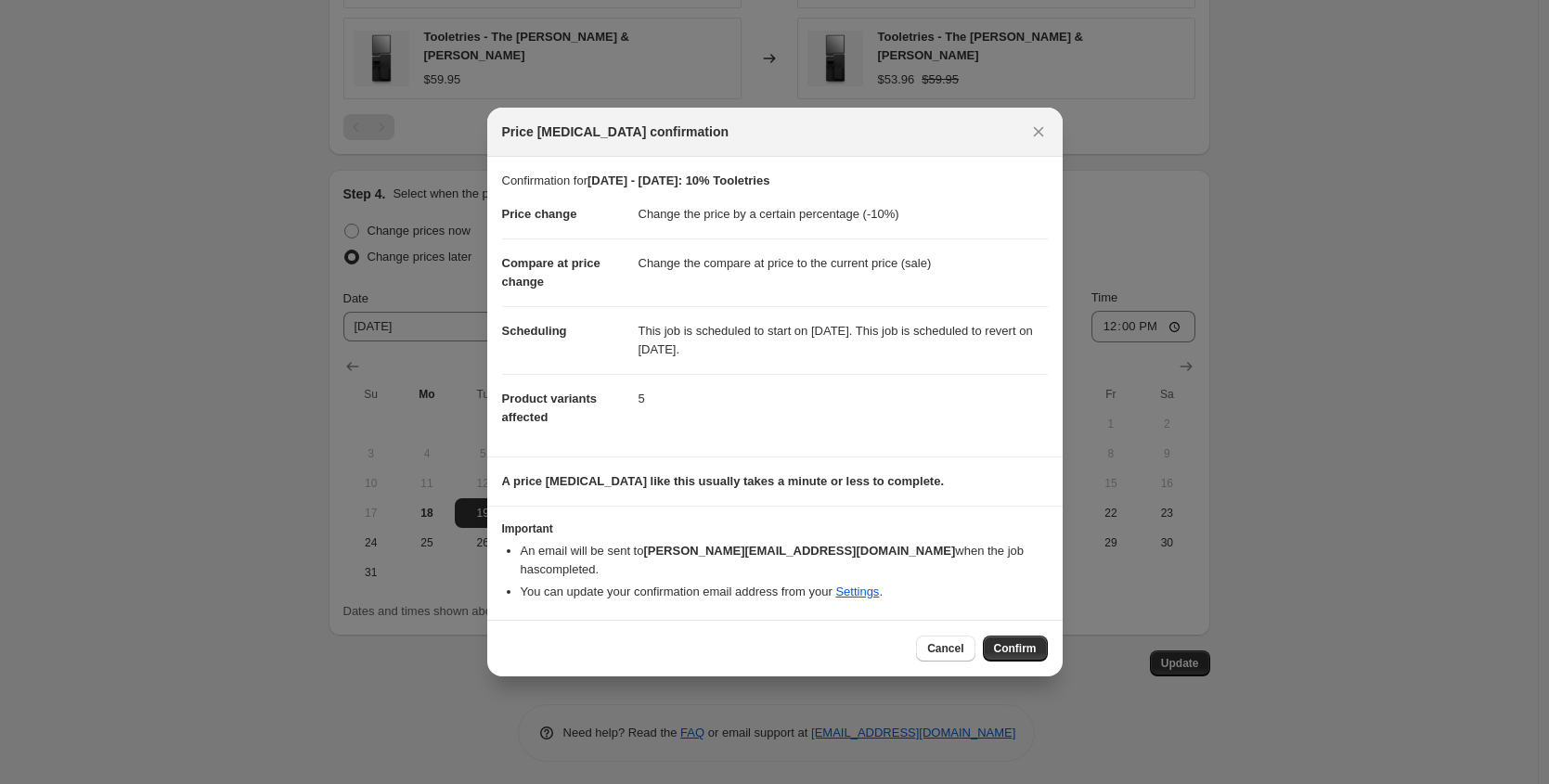
click at [1057, 133] on div "Price change job confirmation" at bounding box center [775, 132] width 576 height 50
click at [1044, 141] on icon "Close" at bounding box center [1039, 132] width 19 height 19
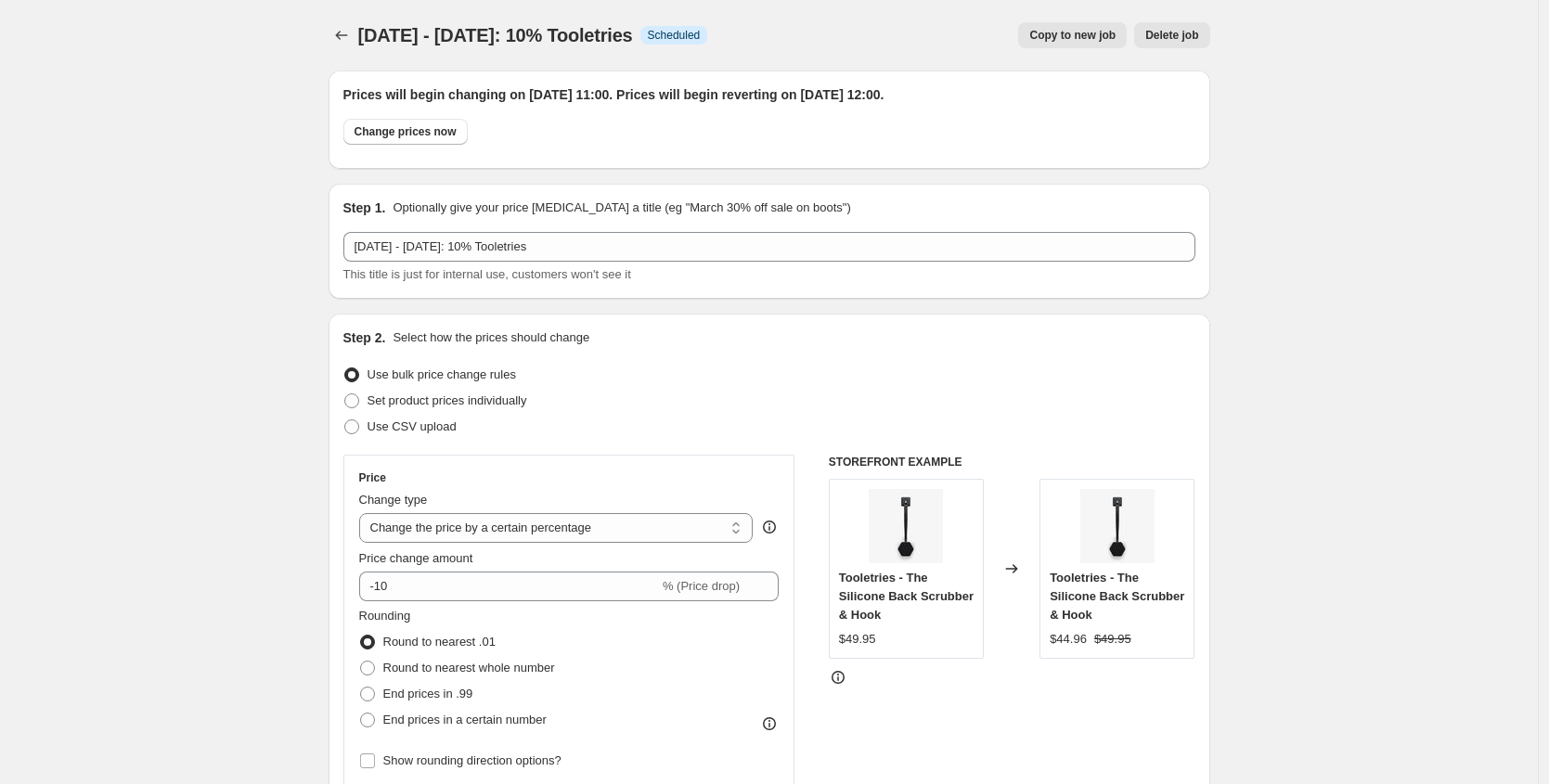
click at [341, 15] on div "19/08/25 - 26/08/25: 10% Tooletries. This page is ready 19/08/25 - 26/08/25: 10…" at bounding box center [769, 35] width 882 height 70
click at [340, 49] on div "19/08/25 - 26/08/25: 10% Tooletries. This page is ready 19/08/25 - 26/08/25: 10…" at bounding box center [769, 35] width 882 height 70
click at [348, 40] on icon "Price change jobs" at bounding box center [342, 36] width 19 height 19
